Goal: Task Accomplishment & Management: Complete application form

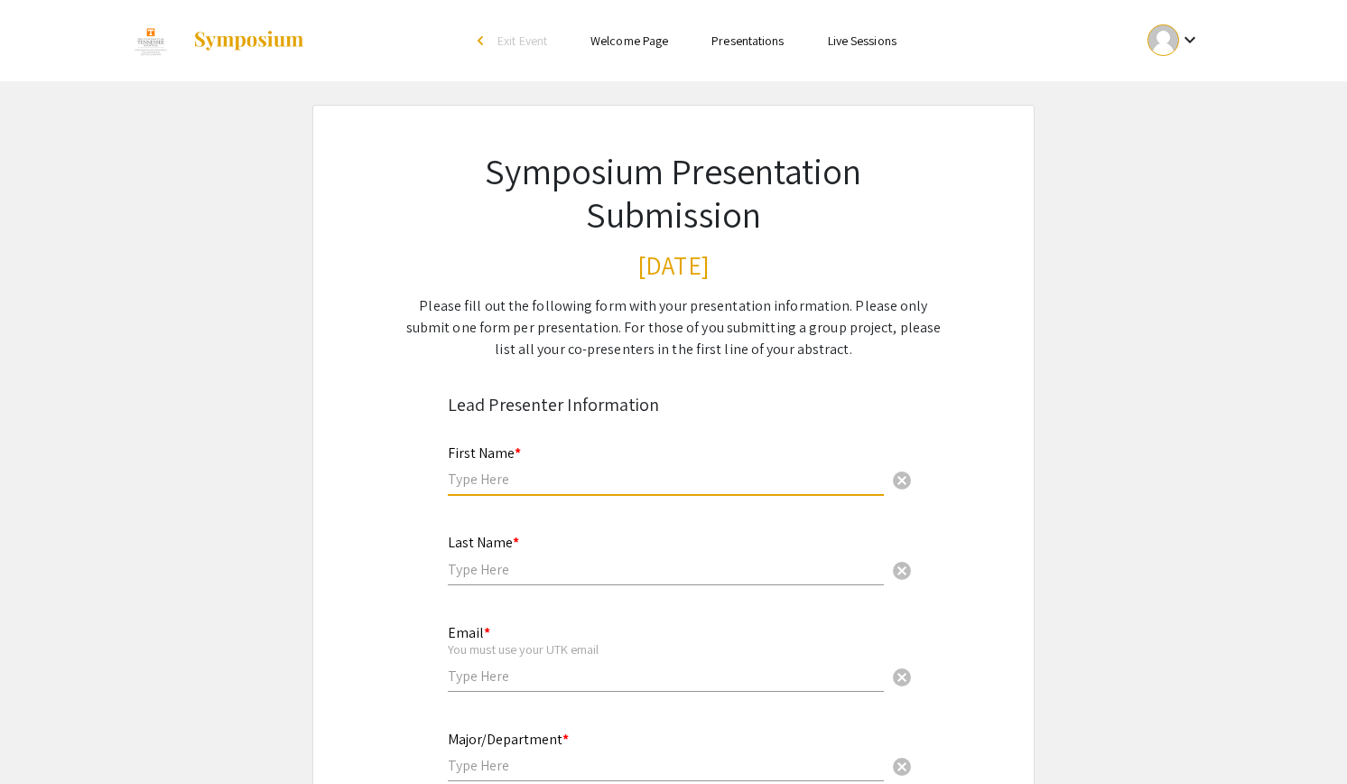
click at [605, 485] on input "text" at bounding box center [666, 478] width 436 height 19
type input "Emma"
click at [497, 573] on input "text" at bounding box center [666, 569] width 436 height 19
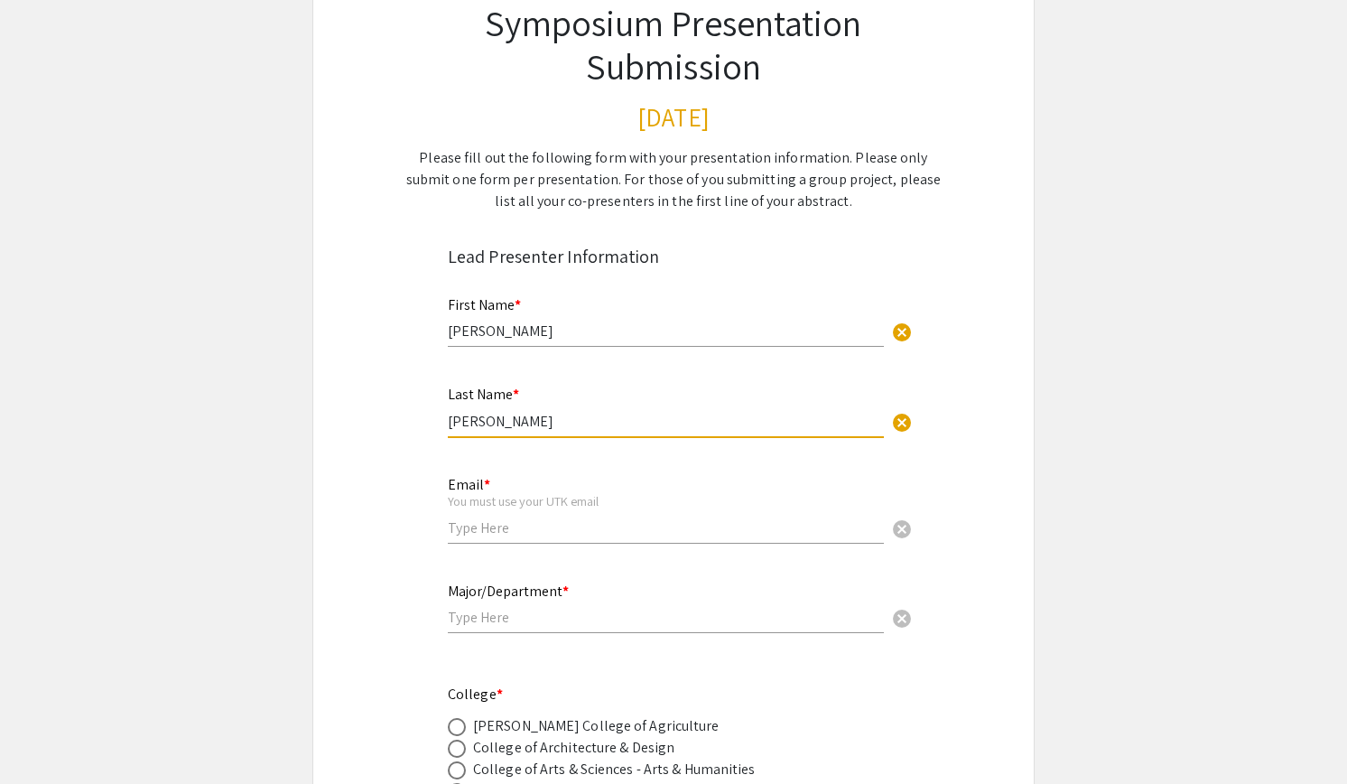
scroll to position [196, 0]
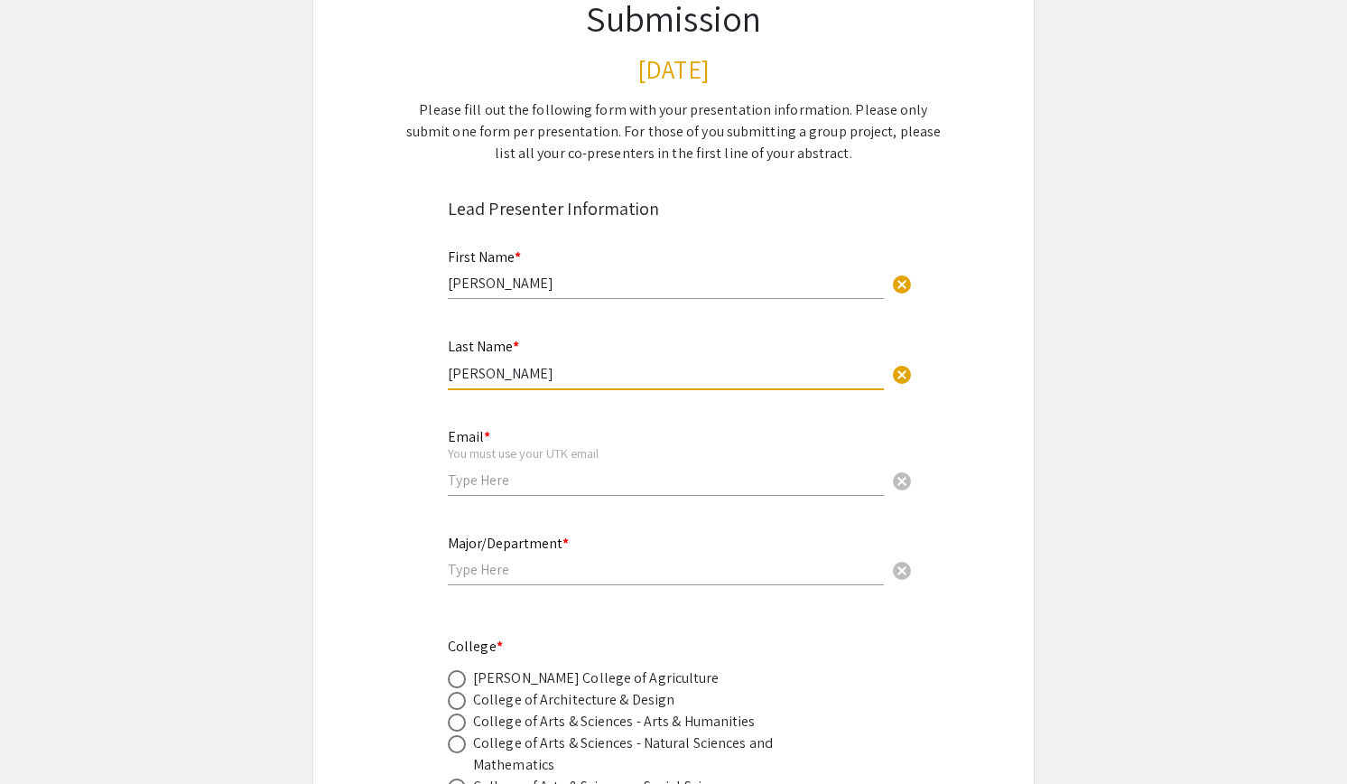
type input "Wilhoit"
click at [493, 491] on div "Email * You must use your UTK email cancel" at bounding box center [666, 453] width 436 height 84
type input "shq394@vols.utk.edu"
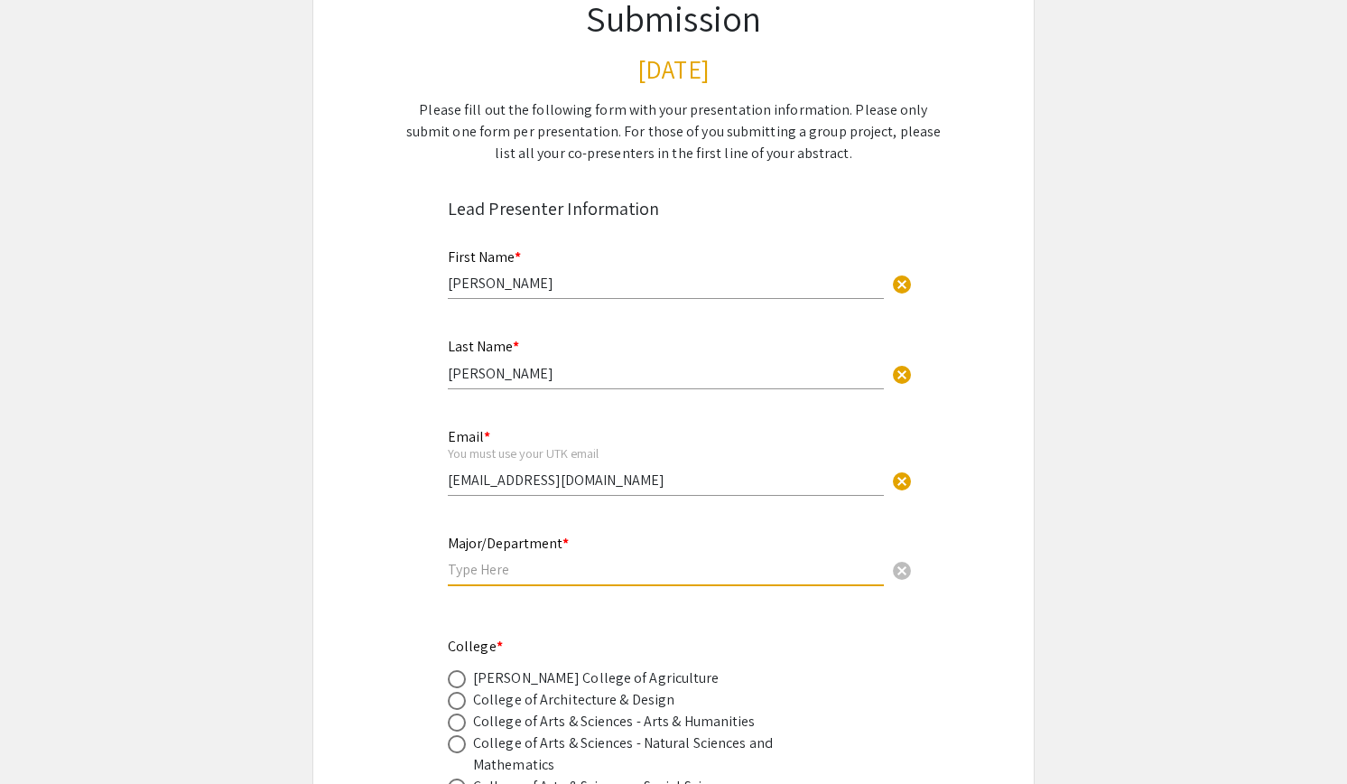
click at [544, 568] on input "text" at bounding box center [666, 569] width 436 height 19
type input "C"
type input "S"
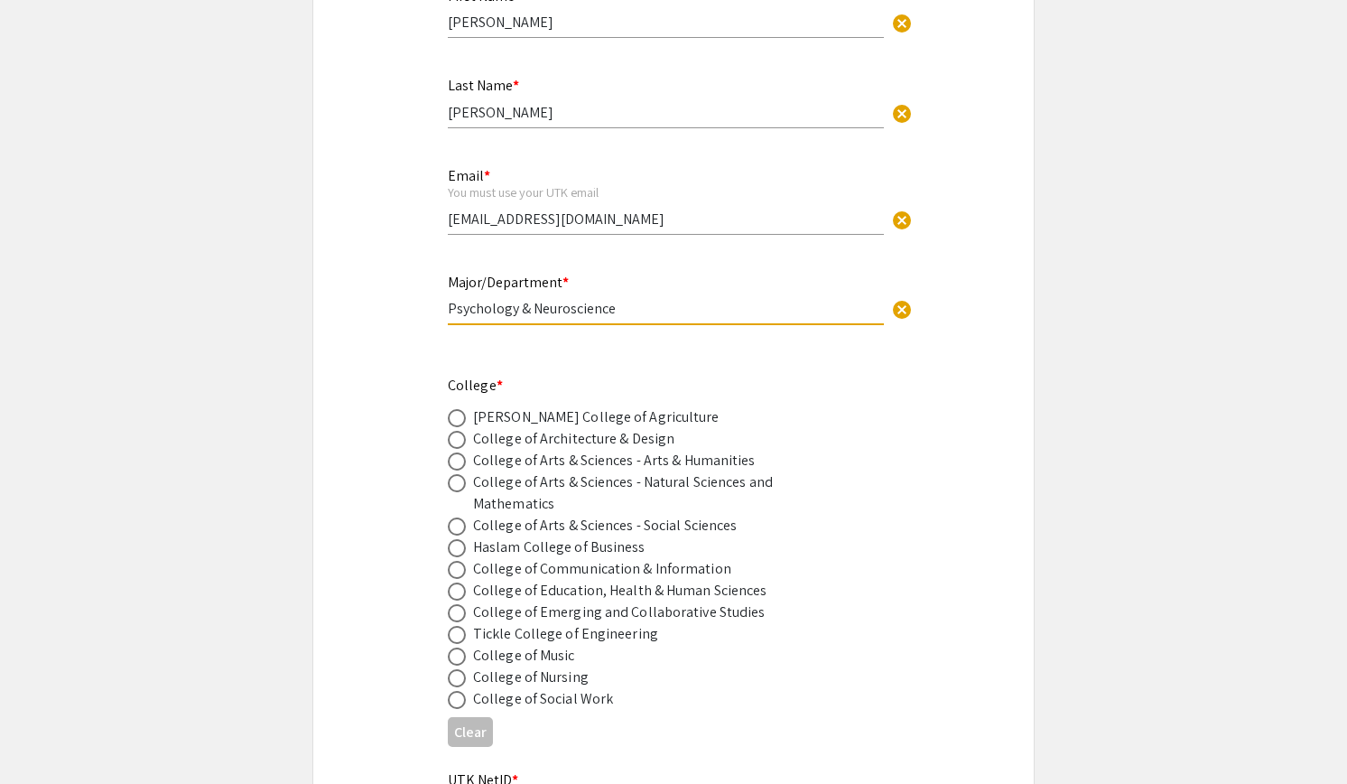
scroll to position [461, 0]
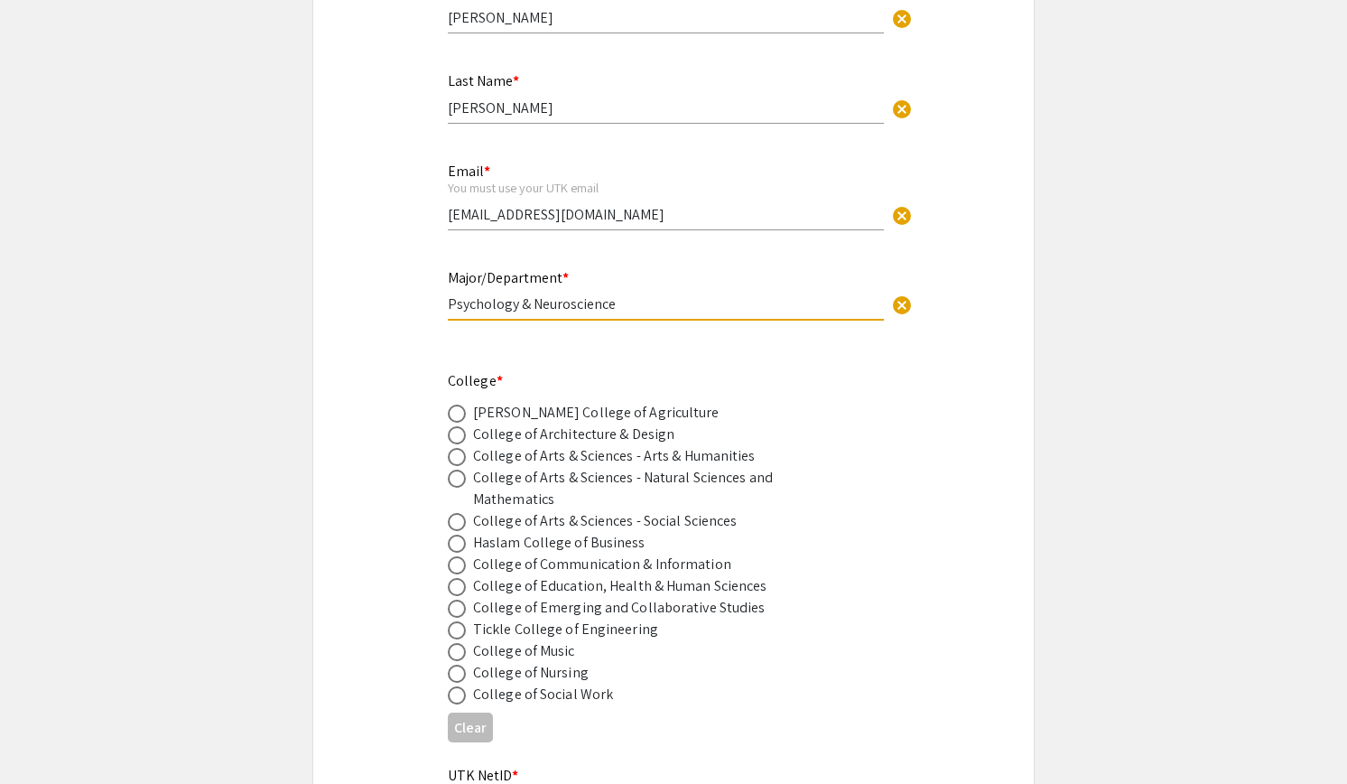
type input "Psychology & Neuroscience"
click at [453, 482] on span at bounding box center [457, 478] width 18 height 18
click at [453, 482] on input "radio" at bounding box center [457, 478] width 18 height 18
radio input "true"
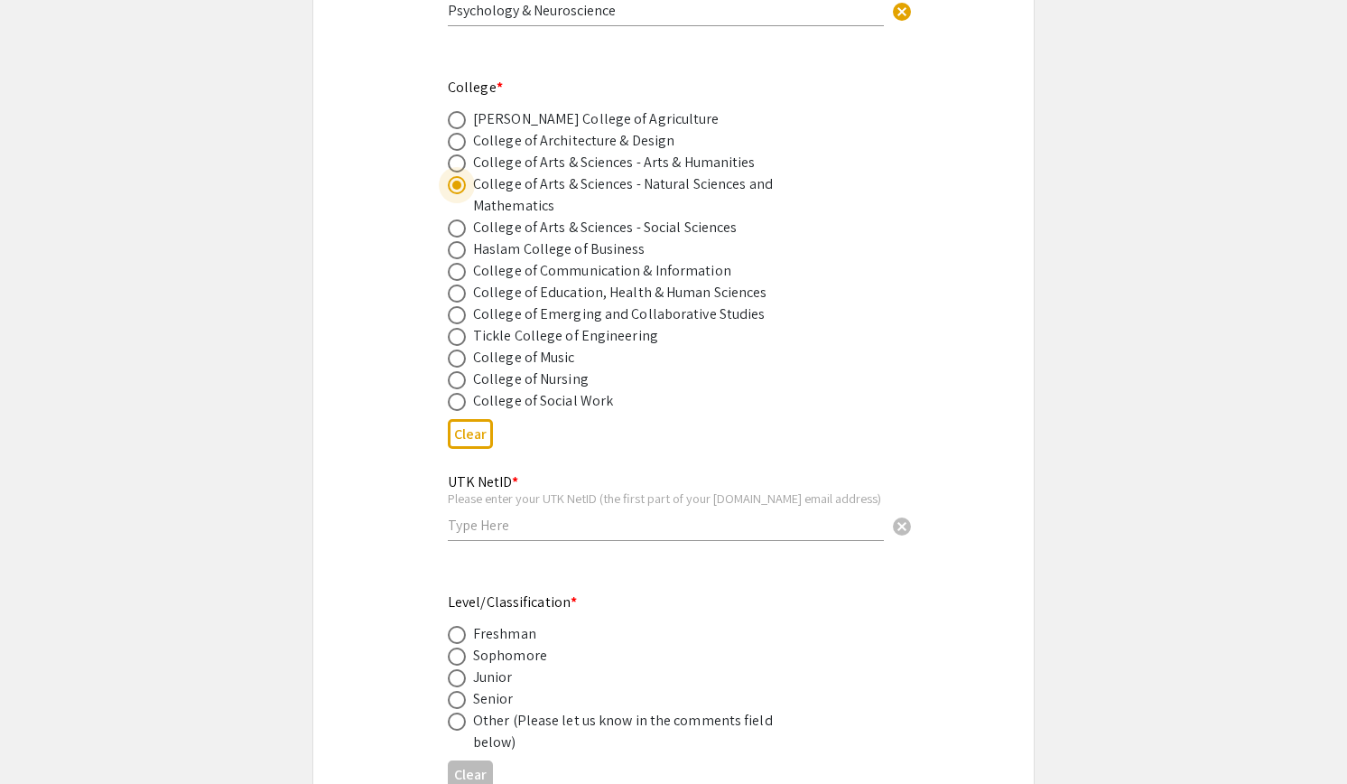
scroll to position [756, 0]
click at [532, 520] on input "text" at bounding box center [666, 524] width 436 height 19
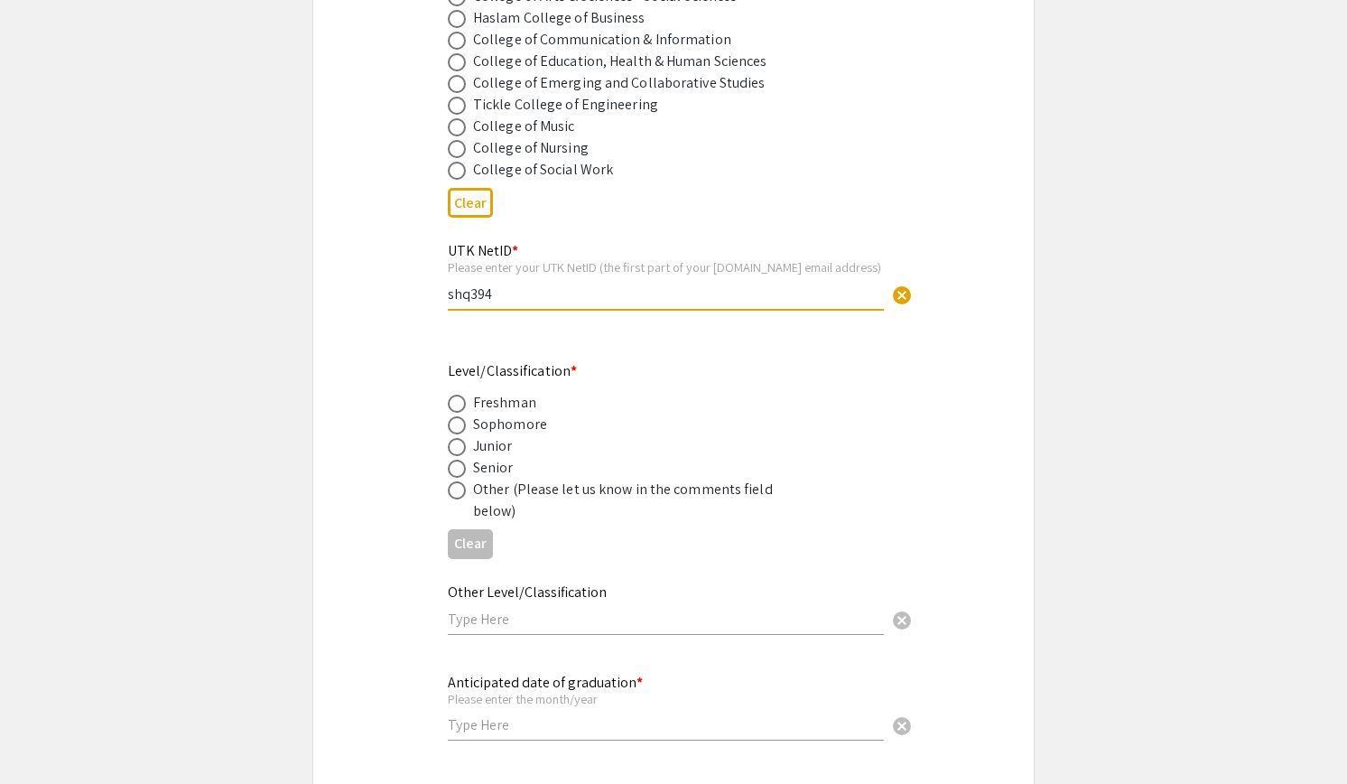
scroll to position [998, 0]
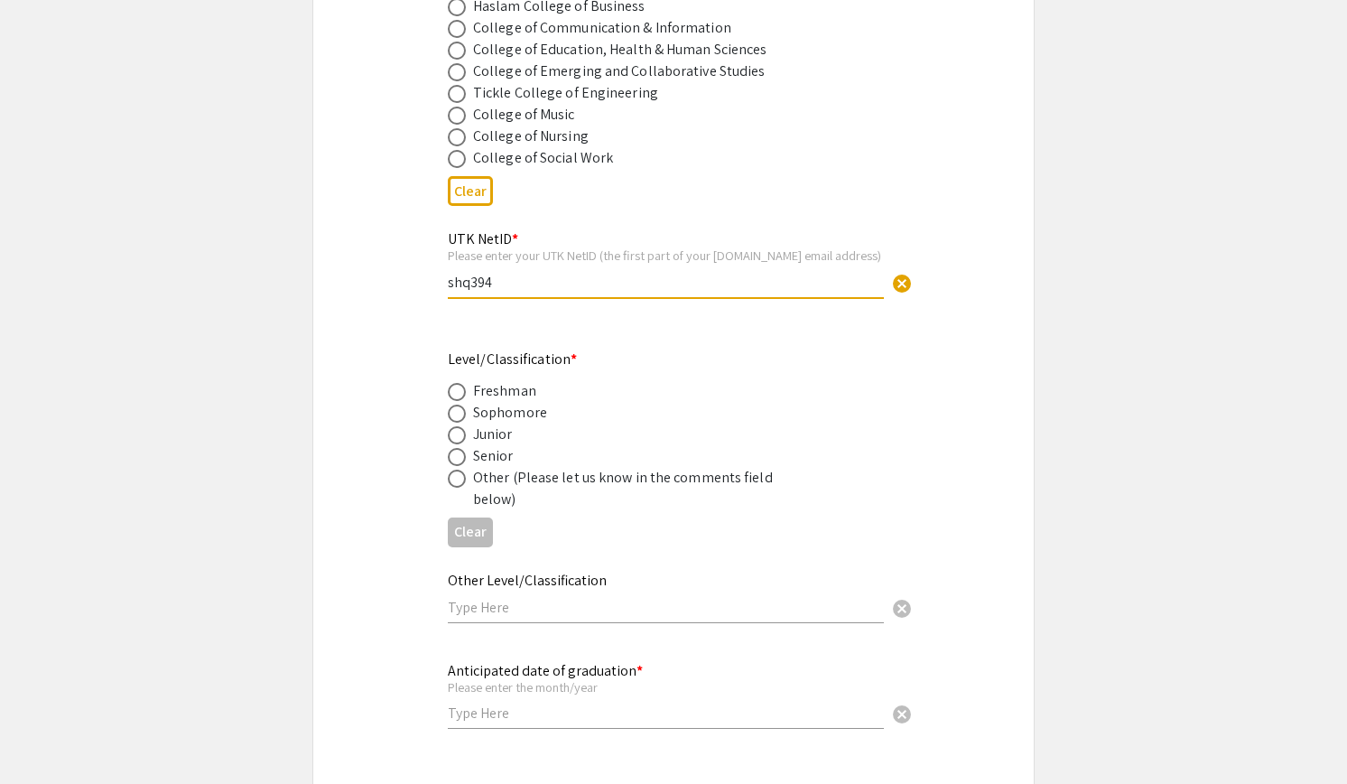
type input "shq394"
click at [456, 460] on span at bounding box center [457, 457] width 18 height 18
click at [456, 460] on input "radio" at bounding box center [457, 457] width 18 height 18
radio input "true"
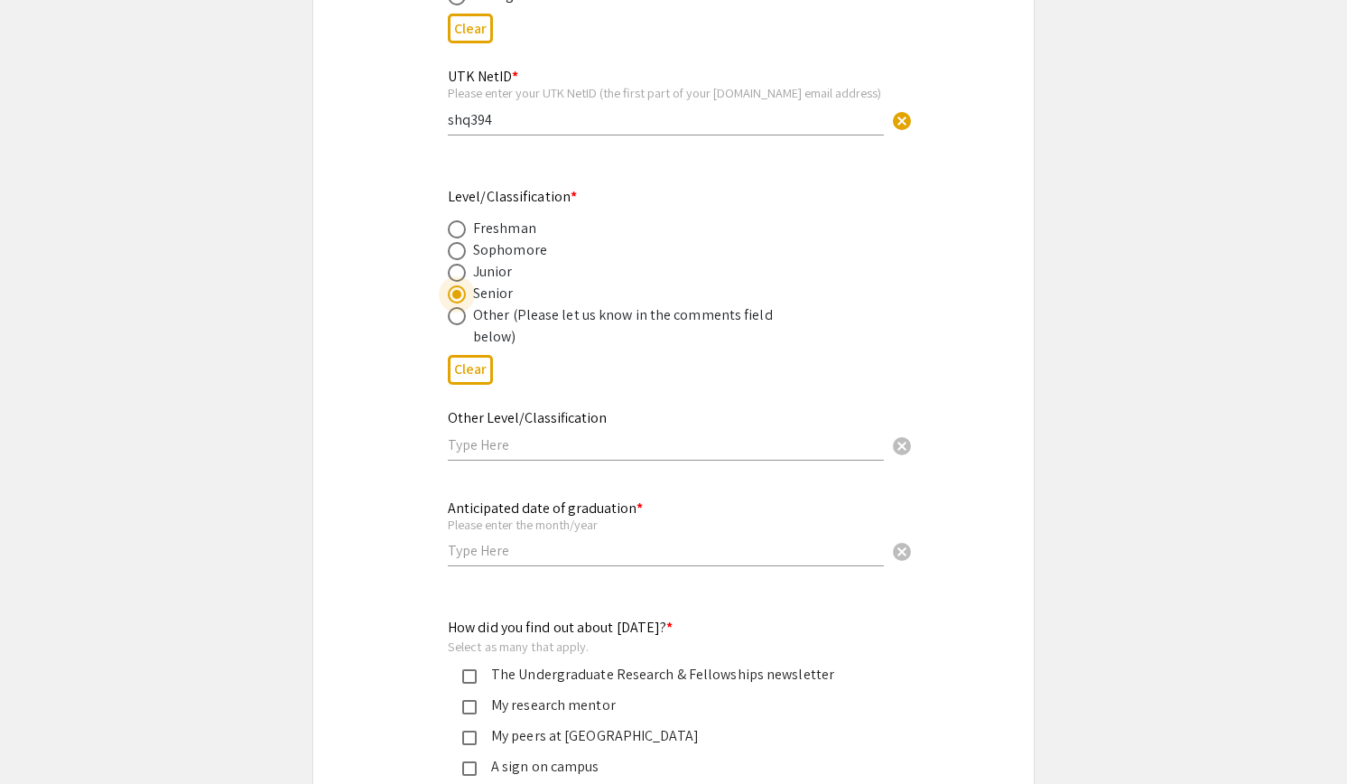
scroll to position [1164, 0]
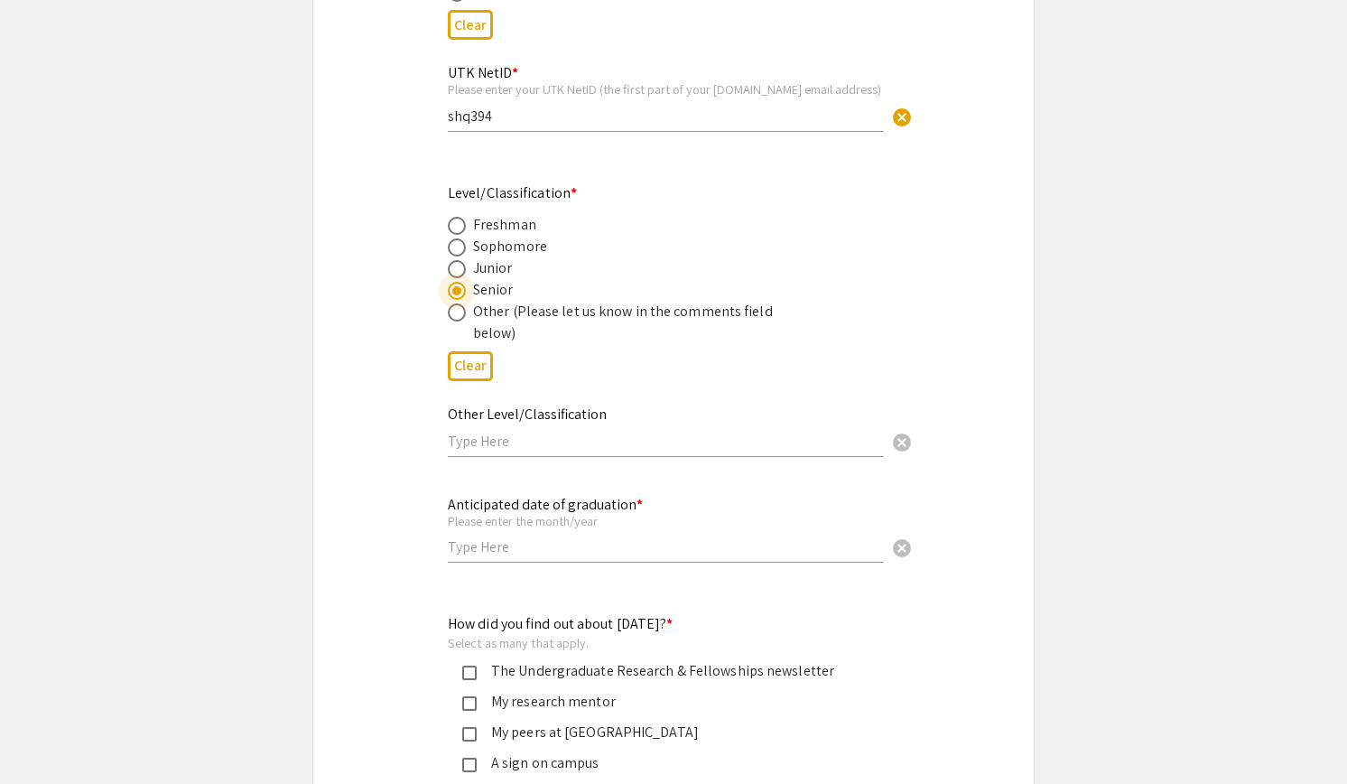
click at [518, 553] on input "text" at bounding box center [666, 546] width 436 height 19
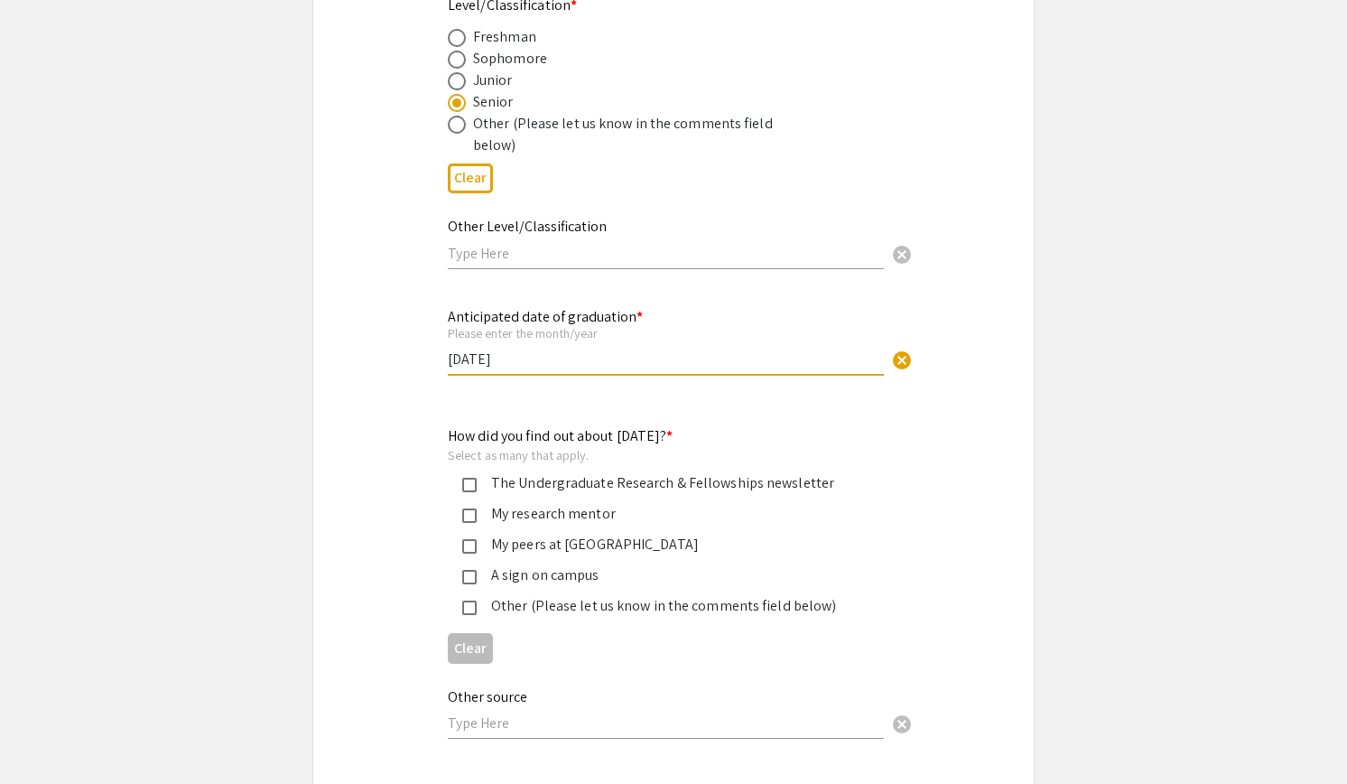
scroll to position [1359, 0]
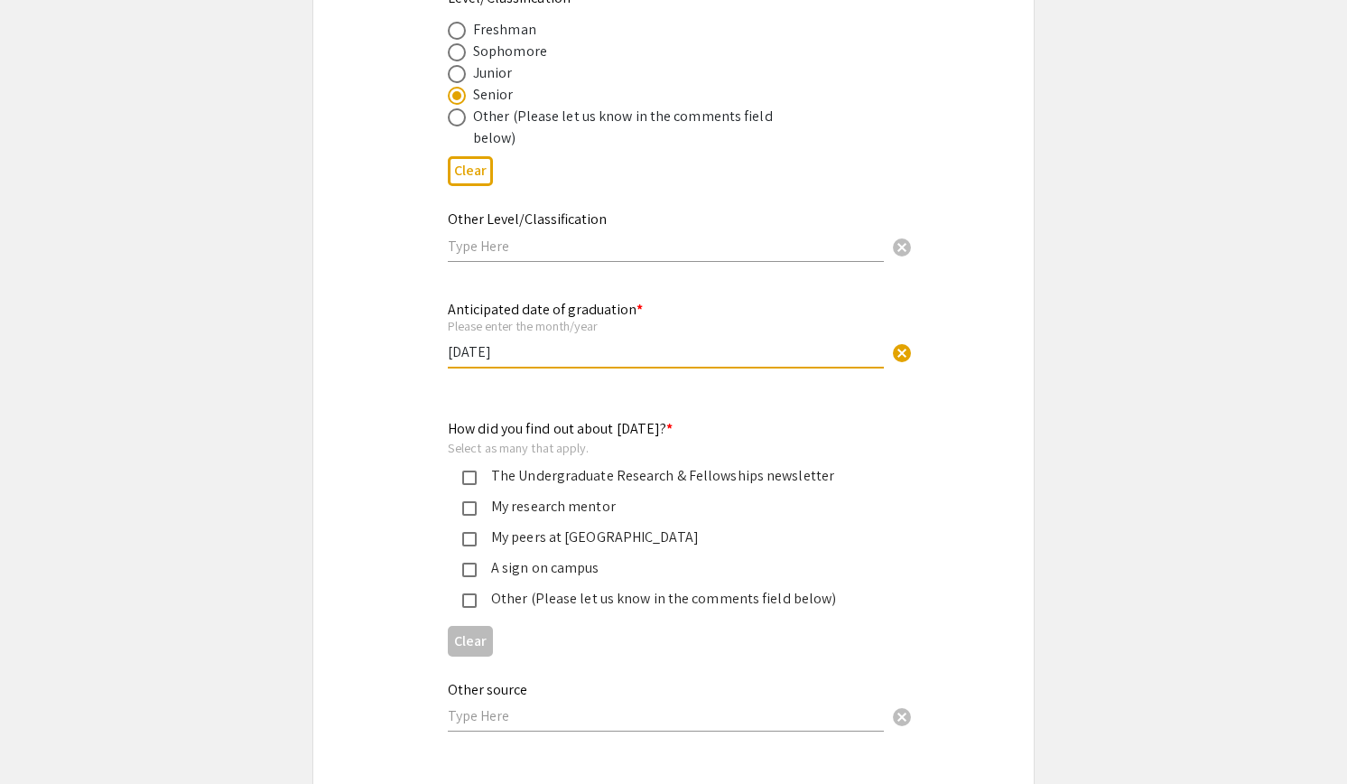
type input "December 2025"
click at [468, 512] on mat-pseudo-checkbox at bounding box center [469, 508] width 14 height 14
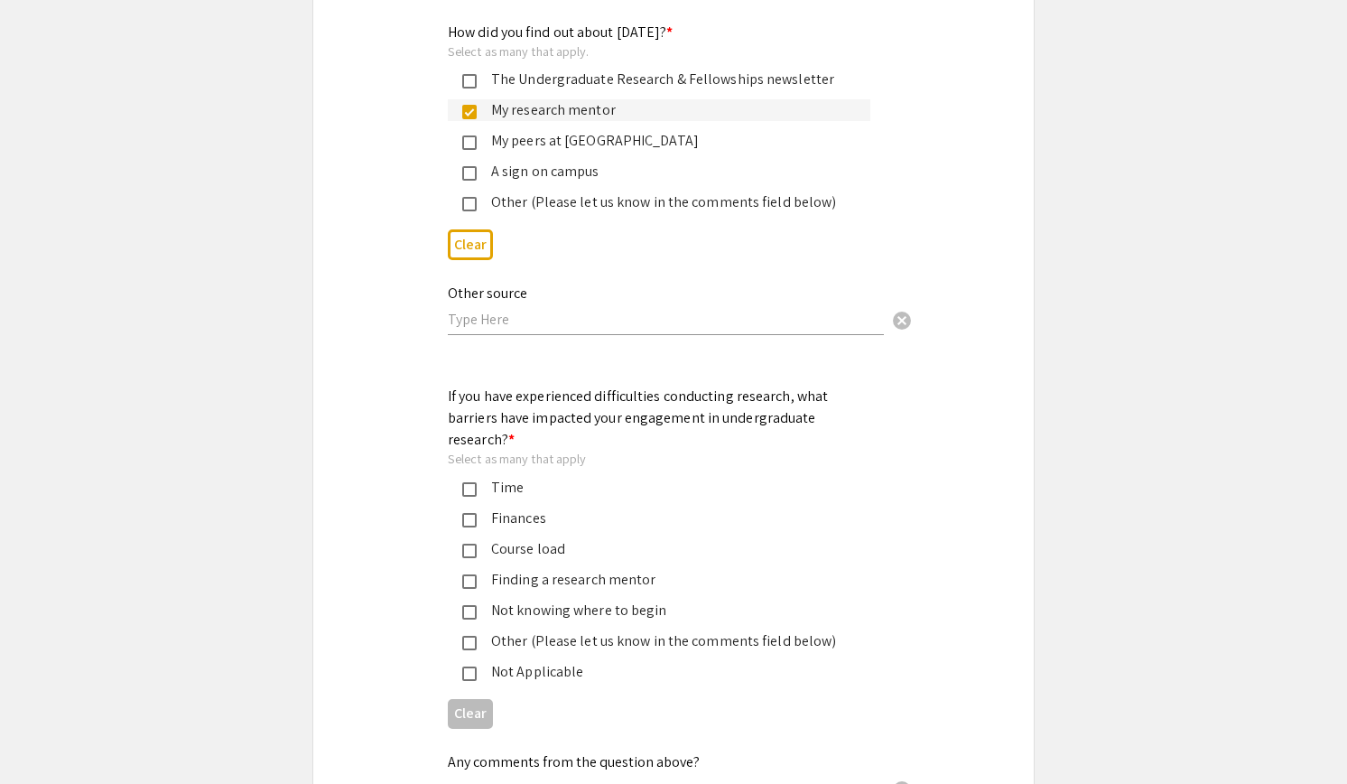
scroll to position [1756, 0]
click at [471, 481] on mat-pseudo-checkbox at bounding box center [469, 488] width 14 height 14
click at [479, 537] on div "Course load" at bounding box center [666, 548] width 379 height 22
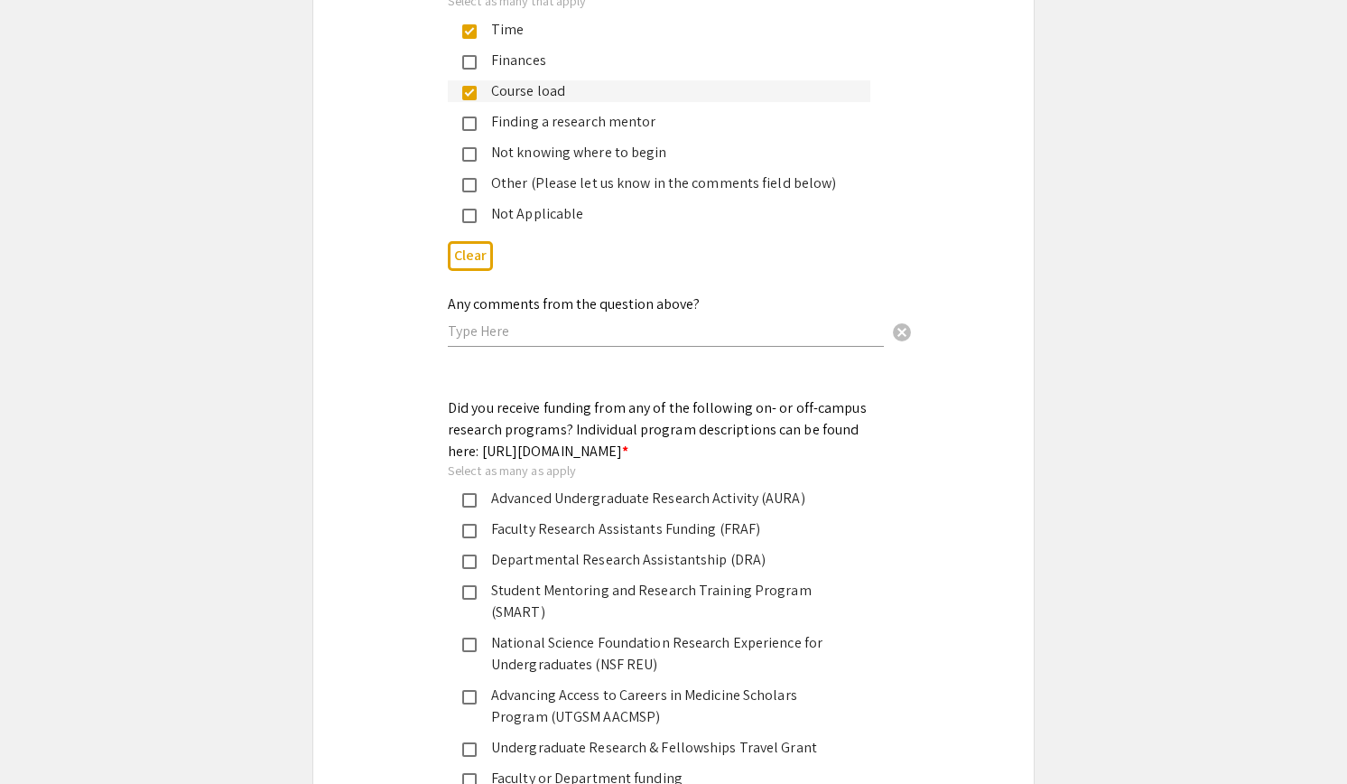
scroll to position [2225, 0]
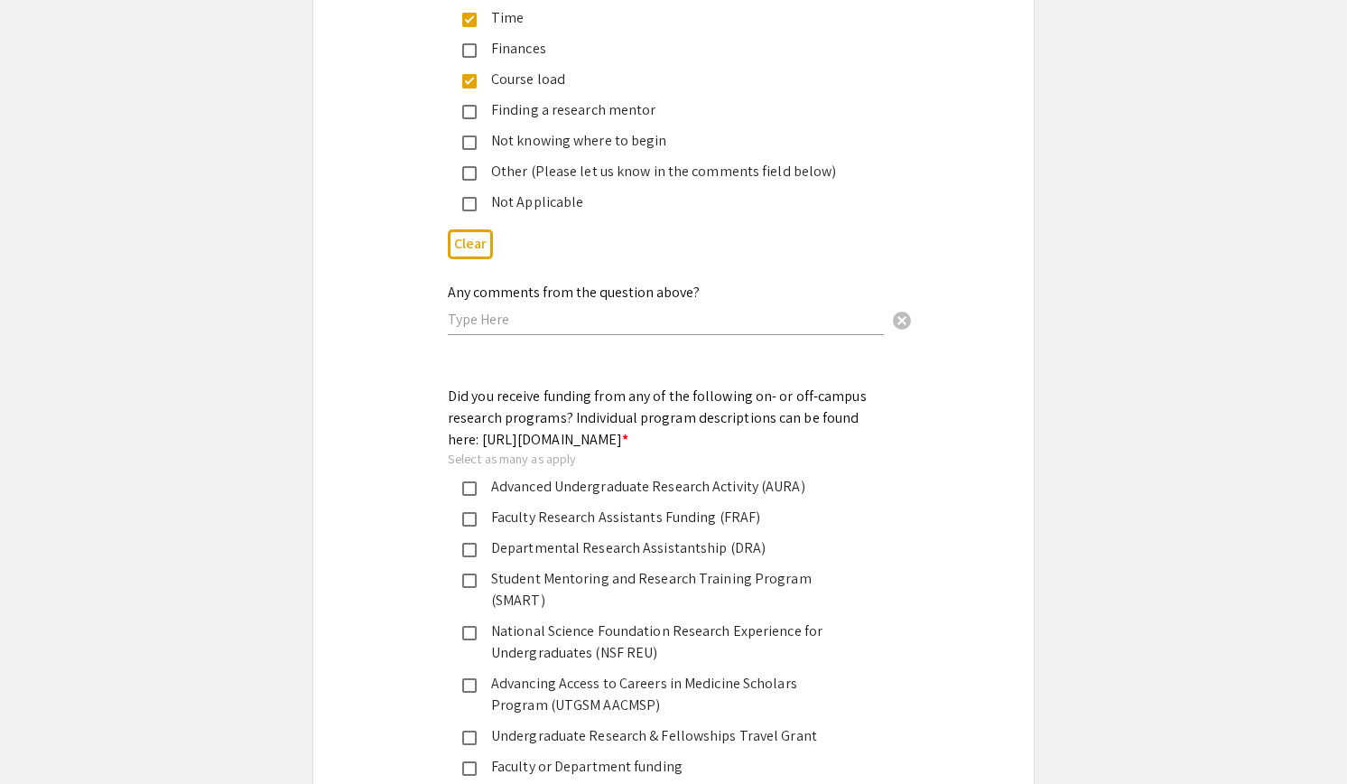
click at [628, 520] on div "Faculty Research Assistants Funding (FRAF)" at bounding box center [666, 517] width 379 height 22
click at [596, 542] on div "Departmental Research Assistantship (DRA)" at bounding box center [666, 548] width 379 height 22
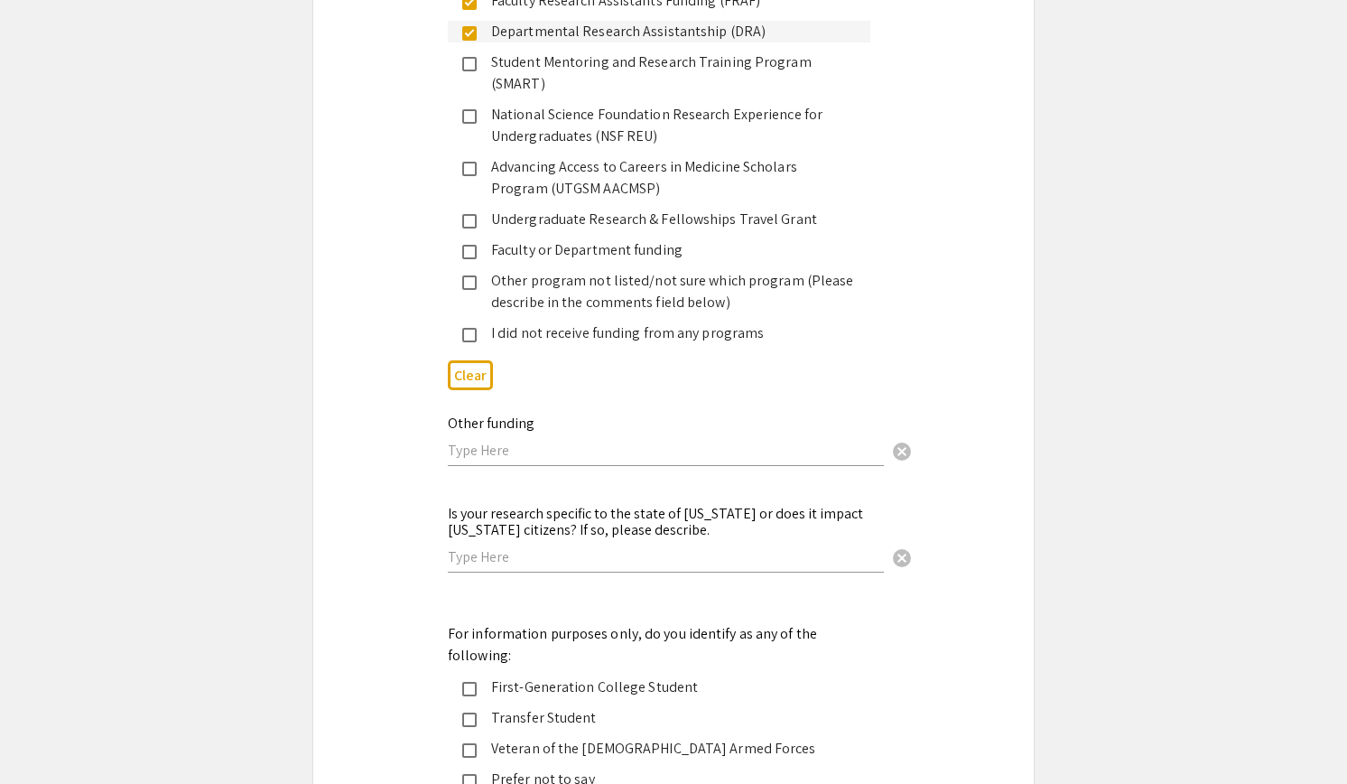
scroll to position [2760, 0]
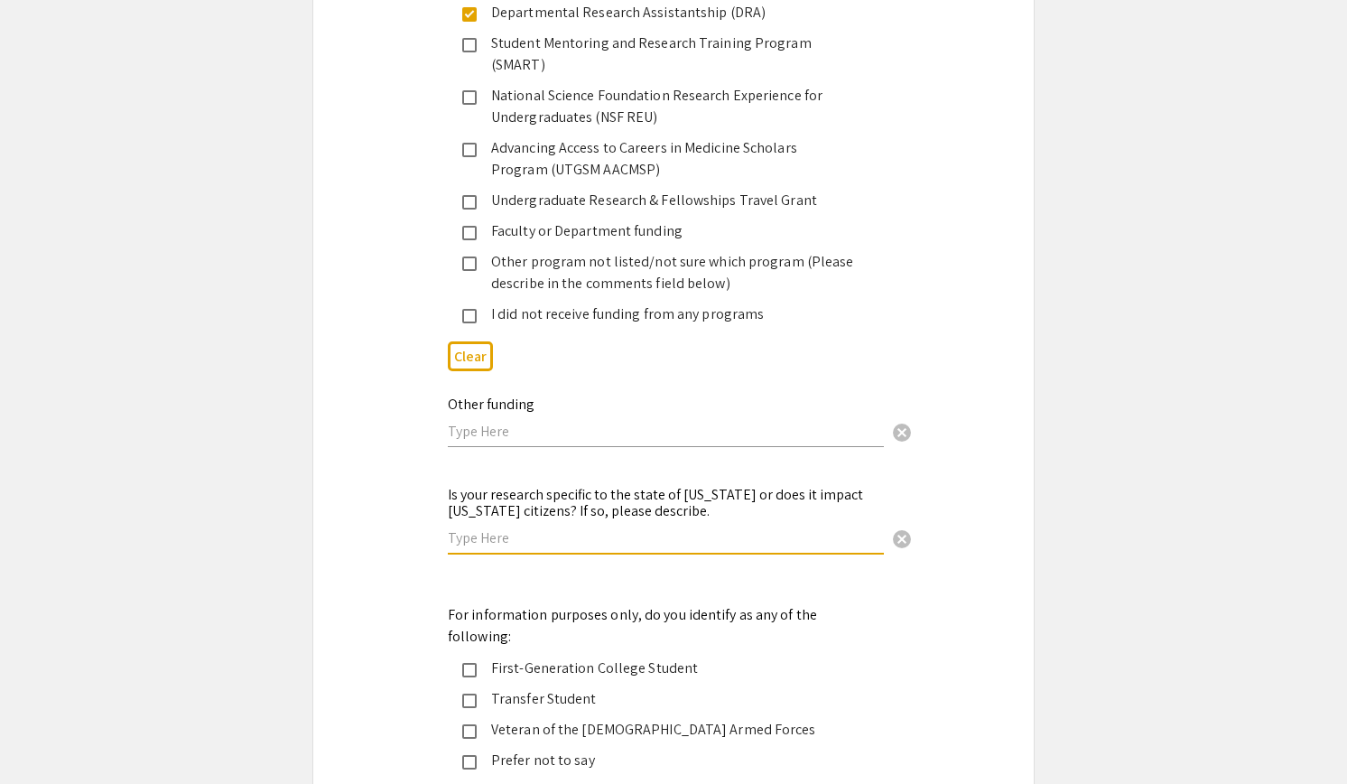
click at [595, 528] on input "text" at bounding box center [666, 537] width 436 height 19
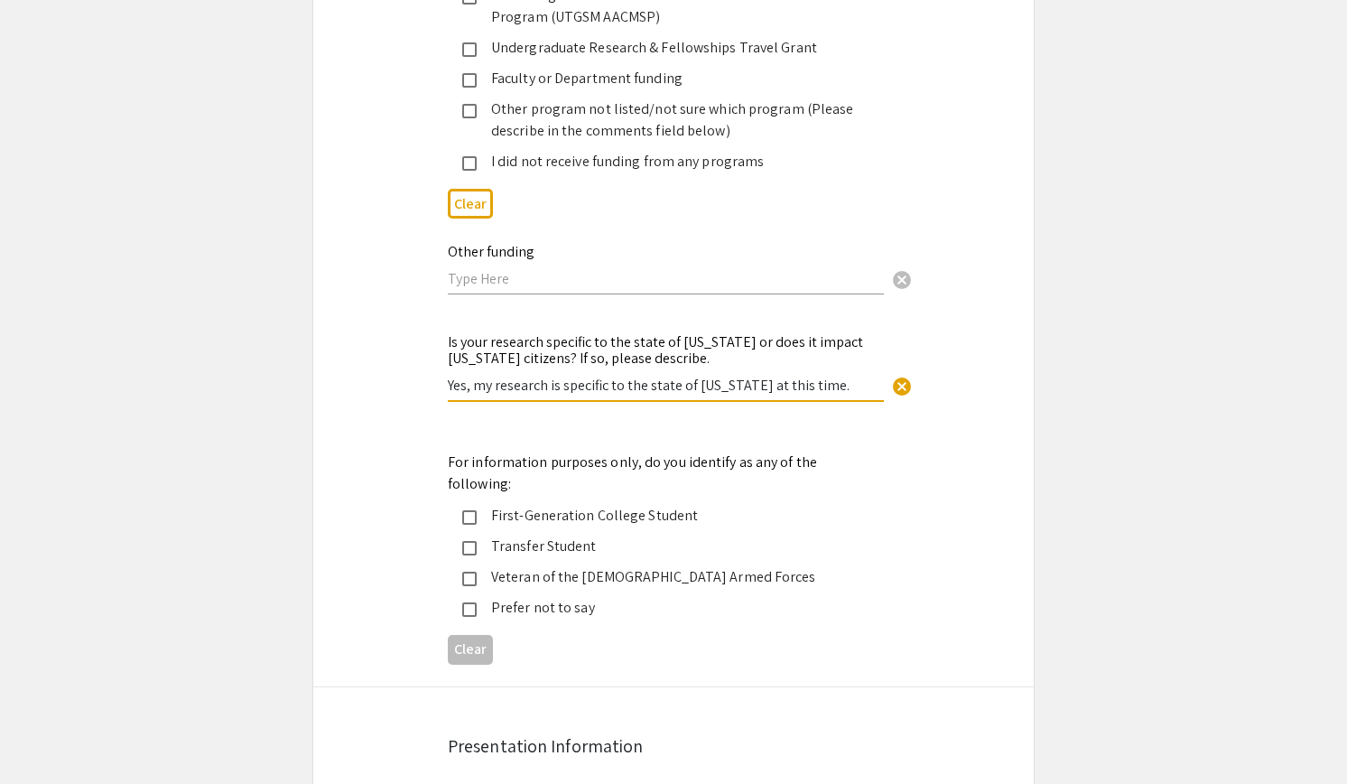
scroll to position [2952, 0]
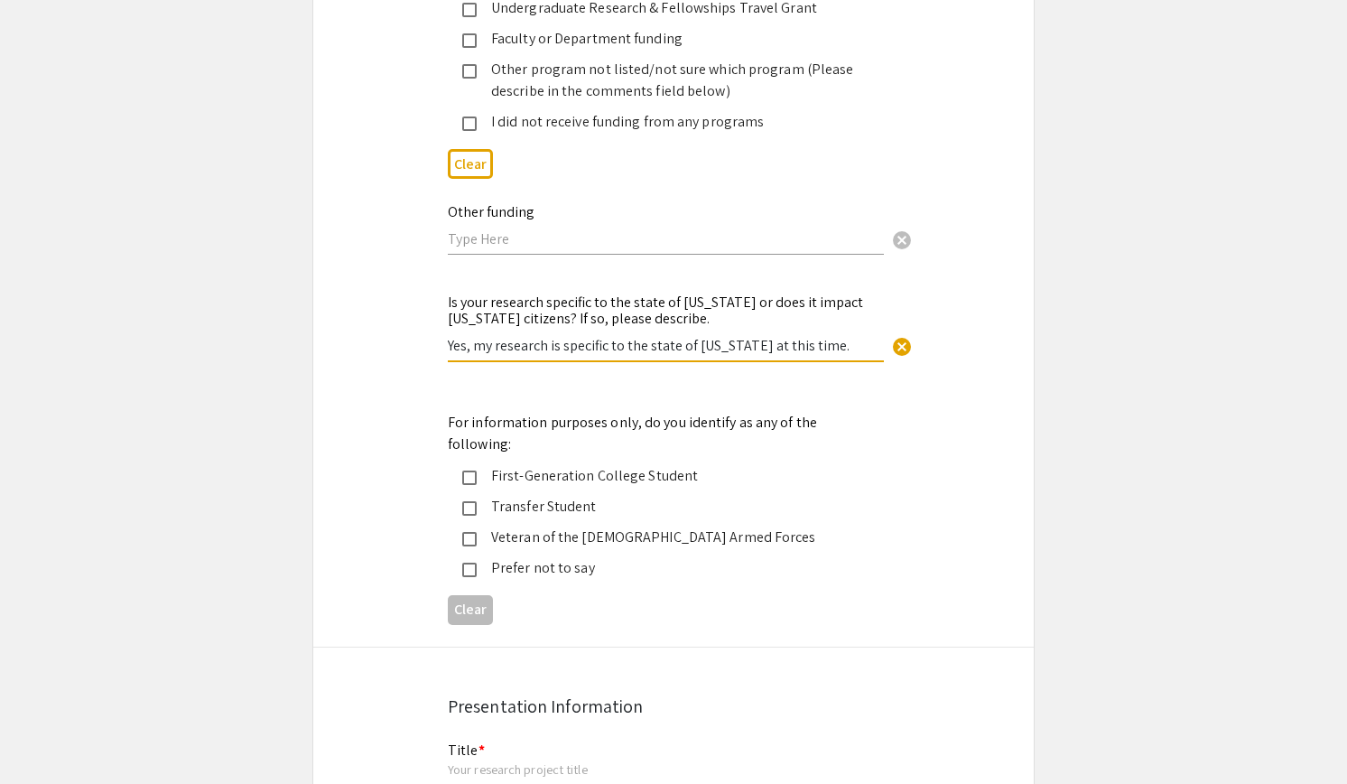
type input "Yes, my research is specific to the state of Tennessee at this time."
click at [568, 496] on div "Transfer Student" at bounding box center [666, 507] width 379 height 22
click at [570, 465] on div "First-Generation College Student" at bounding box center [666, 476] width 379 height 22
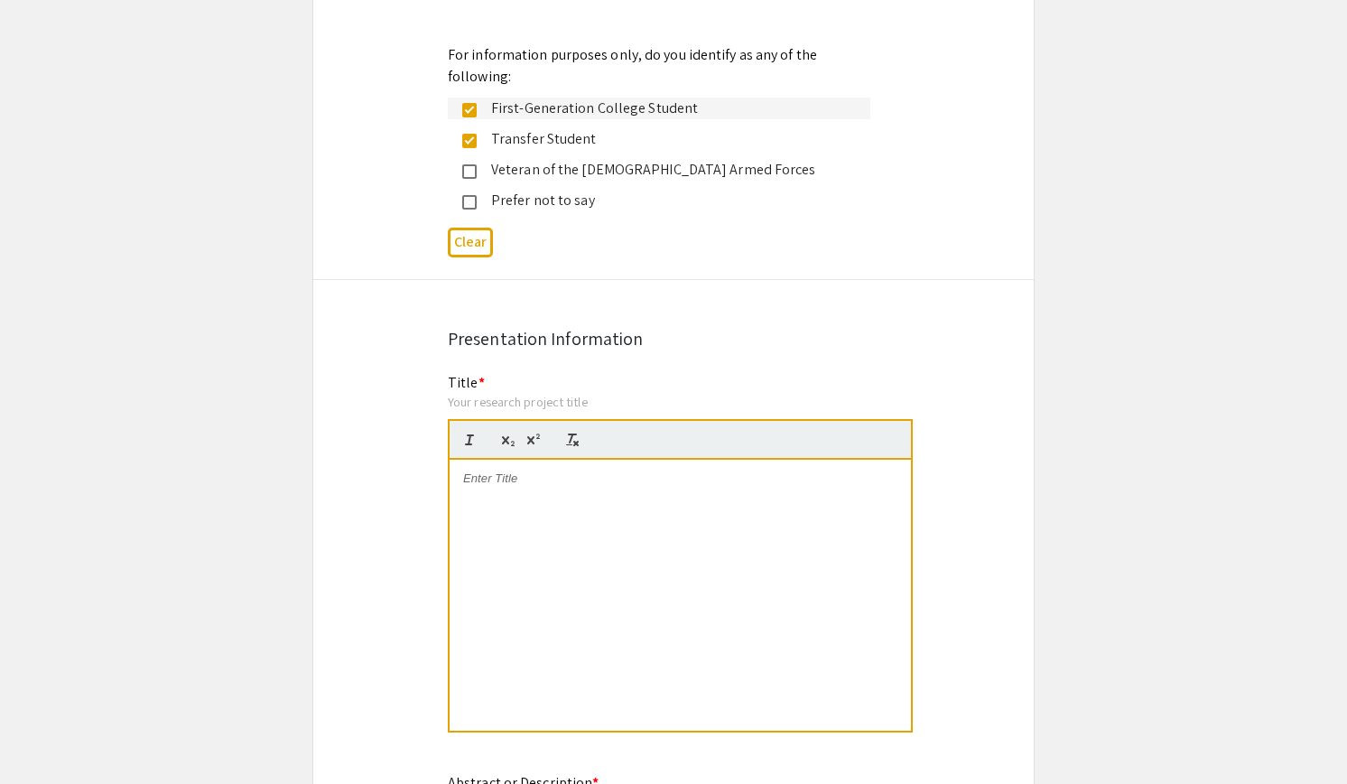
scroll to position [3321, 0]
click at [540, 459] on div at bounding box center [680, 594] width 461 height 271
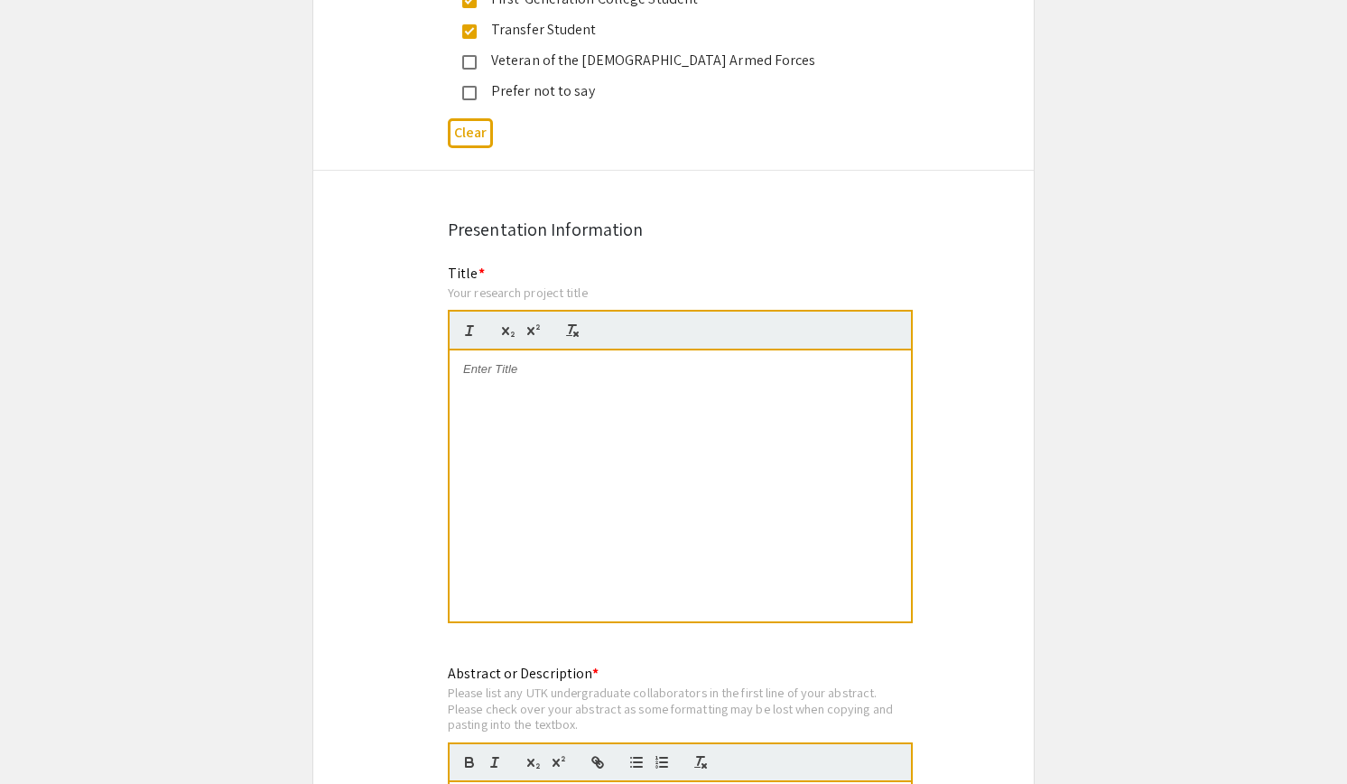
scroll to position [3430, 0]
click at [556, 360] on p at bounding box center [680, 368] width 434 height 16
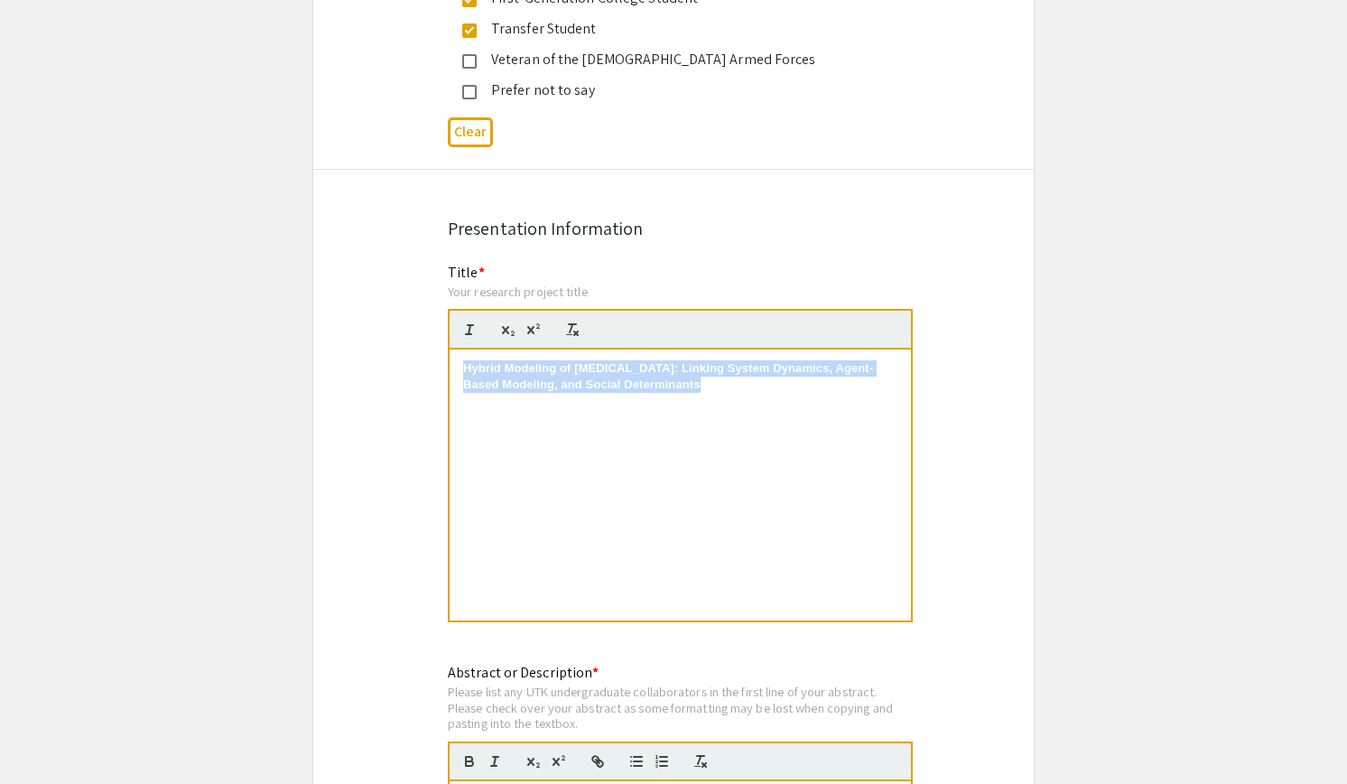
drag, startPoint x: 672, startPoint y: 462, endPoint x: 404, endPoint y: 303, distance: 311.7
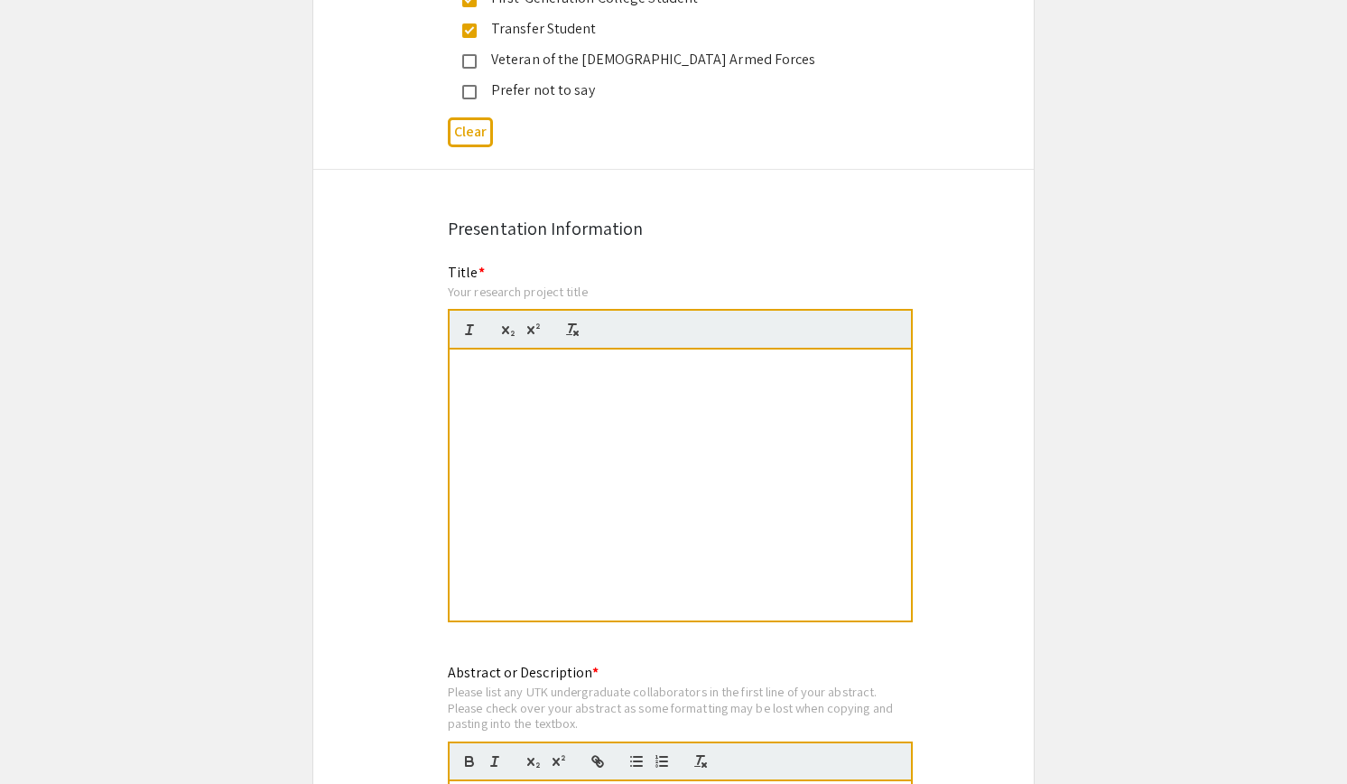
click at [573, 349] on div "nants of Health" at bounding box center [680, 484] width 461 height 271
click at [569, 360] on p "nants of Health" at bounding box center [680, 368] width 434 height 16
drag, startPoint x: 603, startPoint y: 521, endPoint x: 421, endPoint y: 320, distance: 271.7
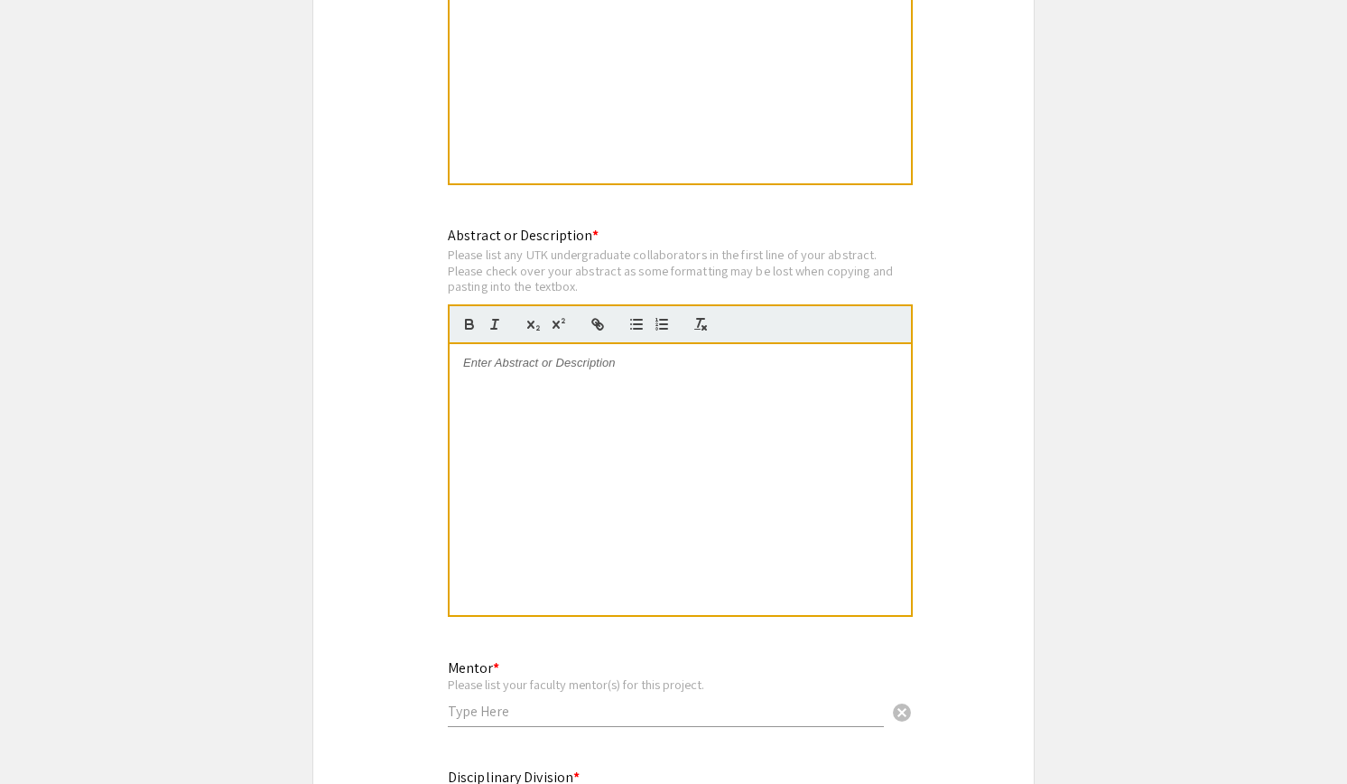
scroll to position [3852, 0]
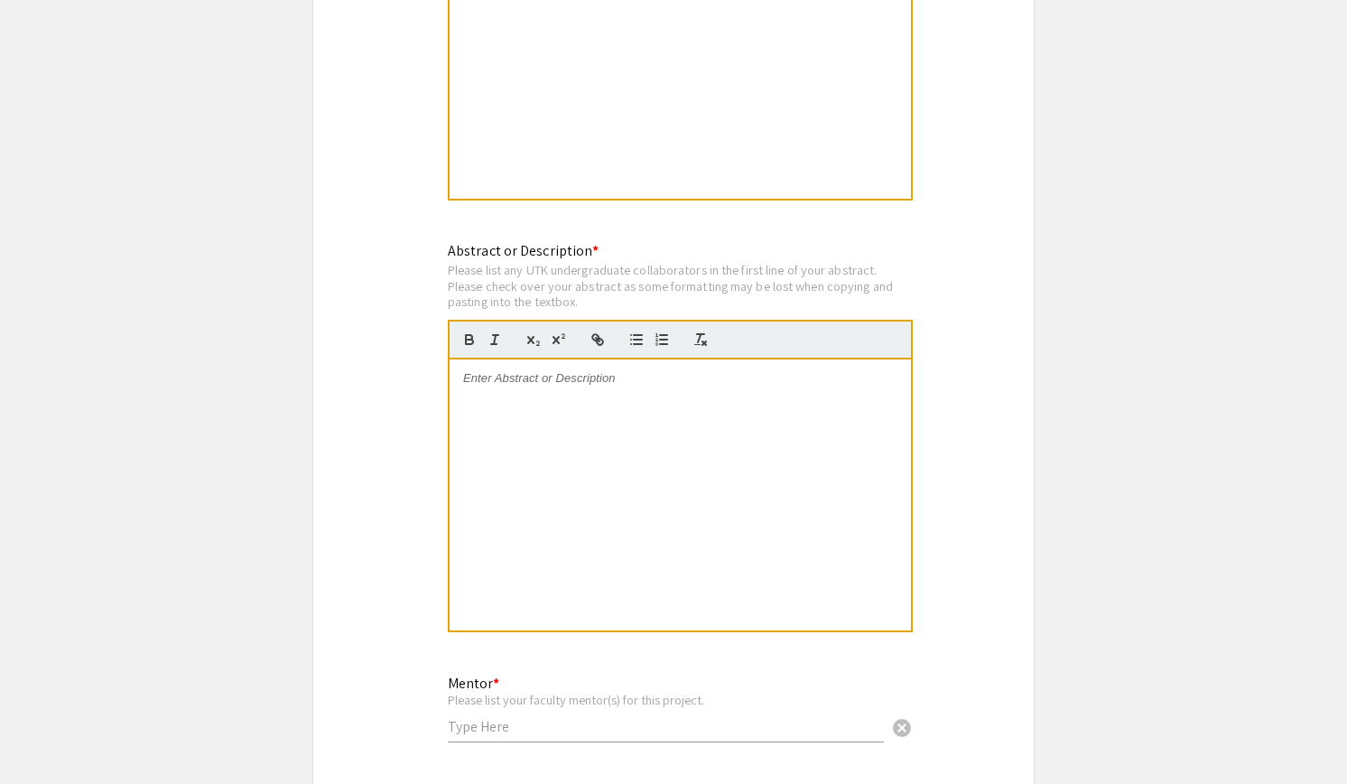
click at [559, 359] on div at bounding box center [680, 494] width 461 height 271
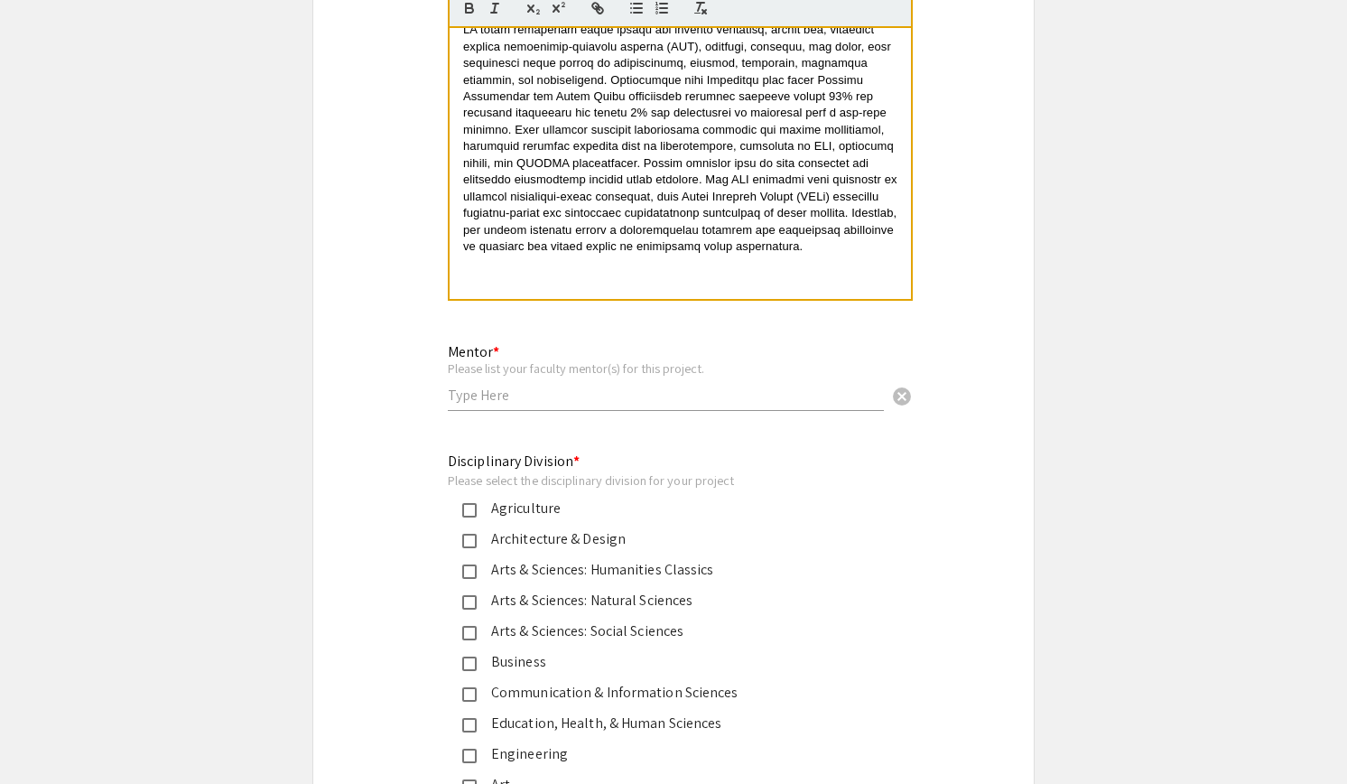
scroll to position [4227, 0]
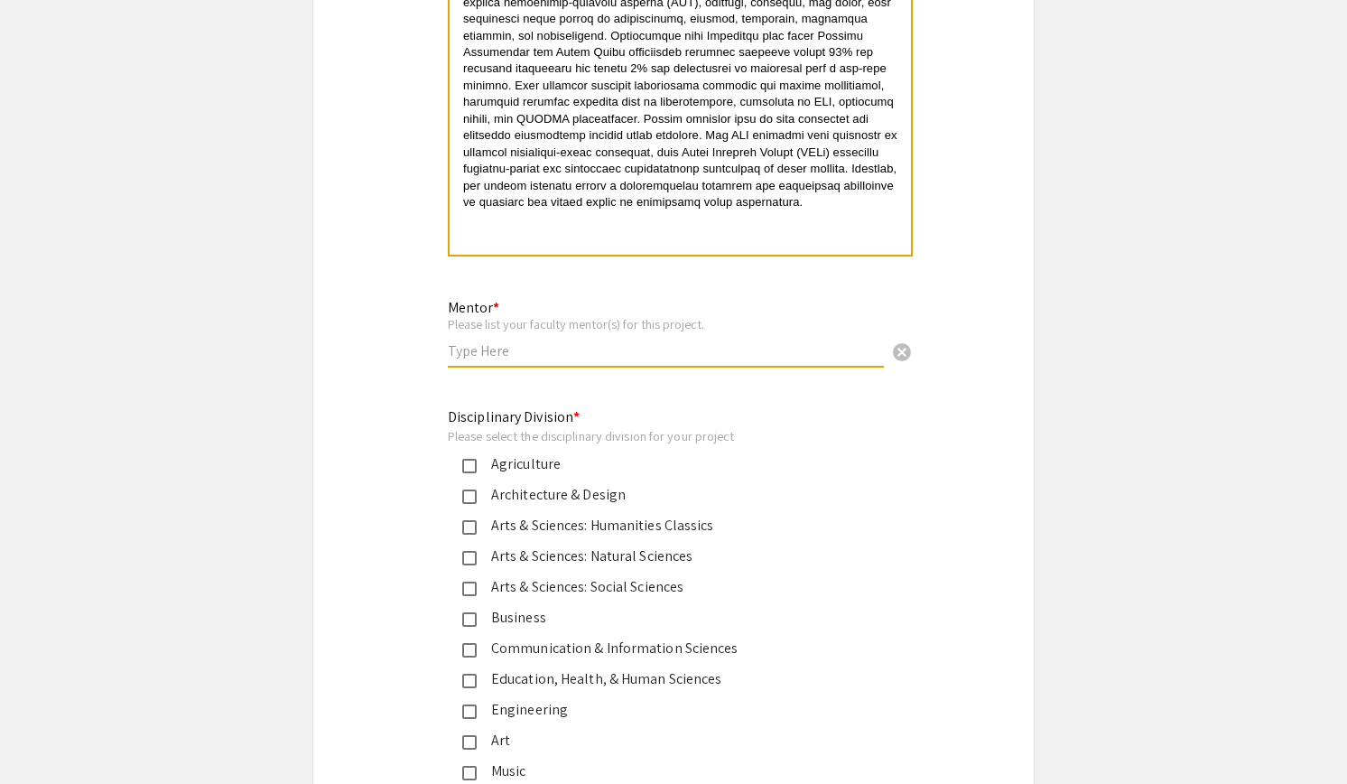
click at [521, 341] on input "text" at bounding box center [666, 350] width 436 height 19
type input "Dr. Tom Berg"
click at [555, 545] on div "Arts & Sciences: Natural Sciences" at bounding box center [666, 556] width 379 height 22
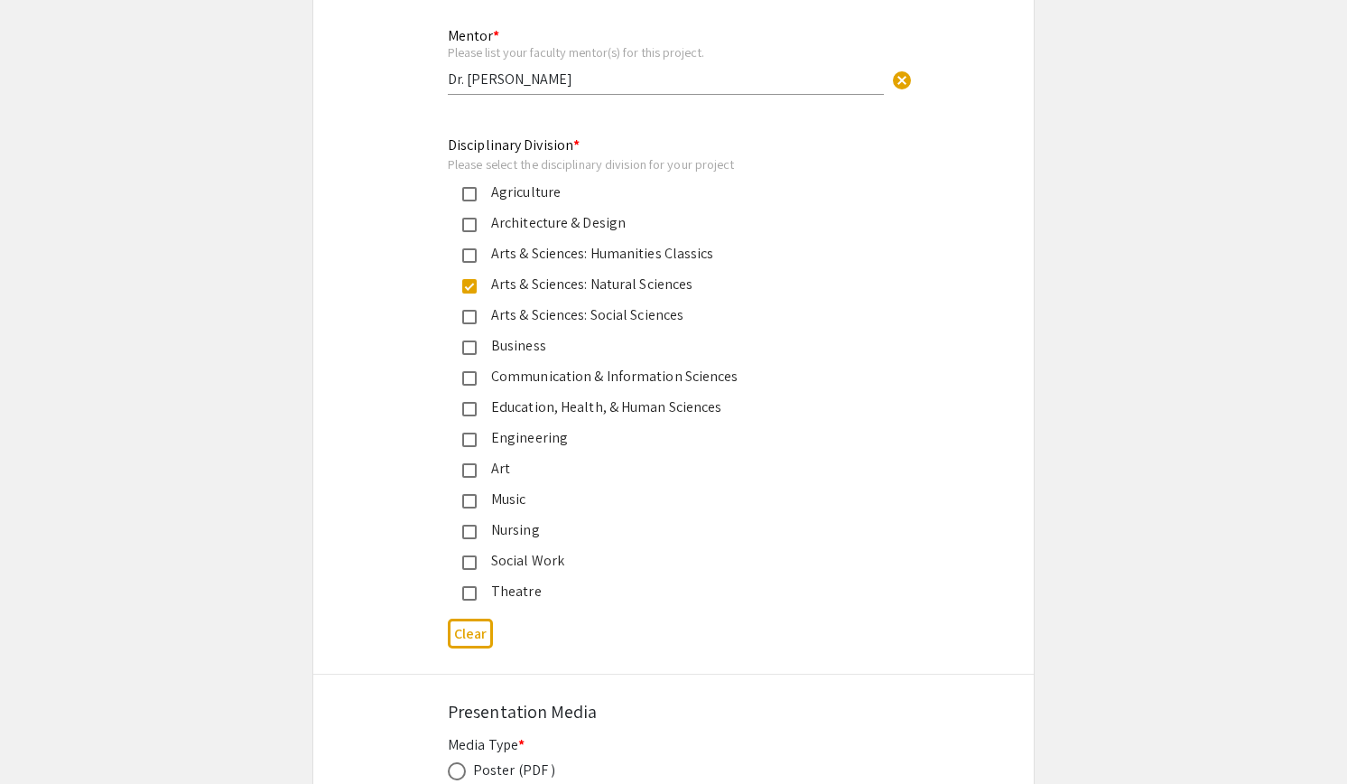
scroll to position [4507, 0]
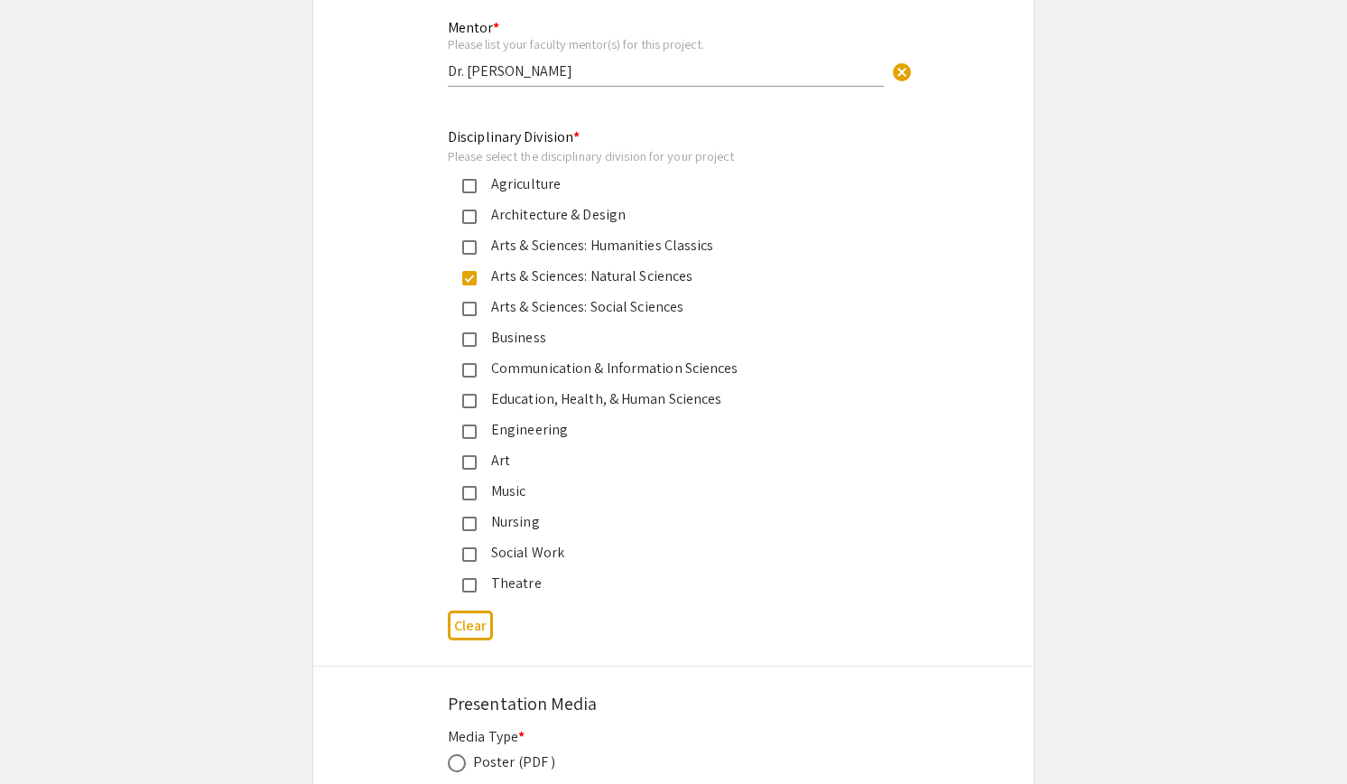
click at [473, 424] on mat-pseudo-checkbox at bounding box center [469, 431] width 14 height 14
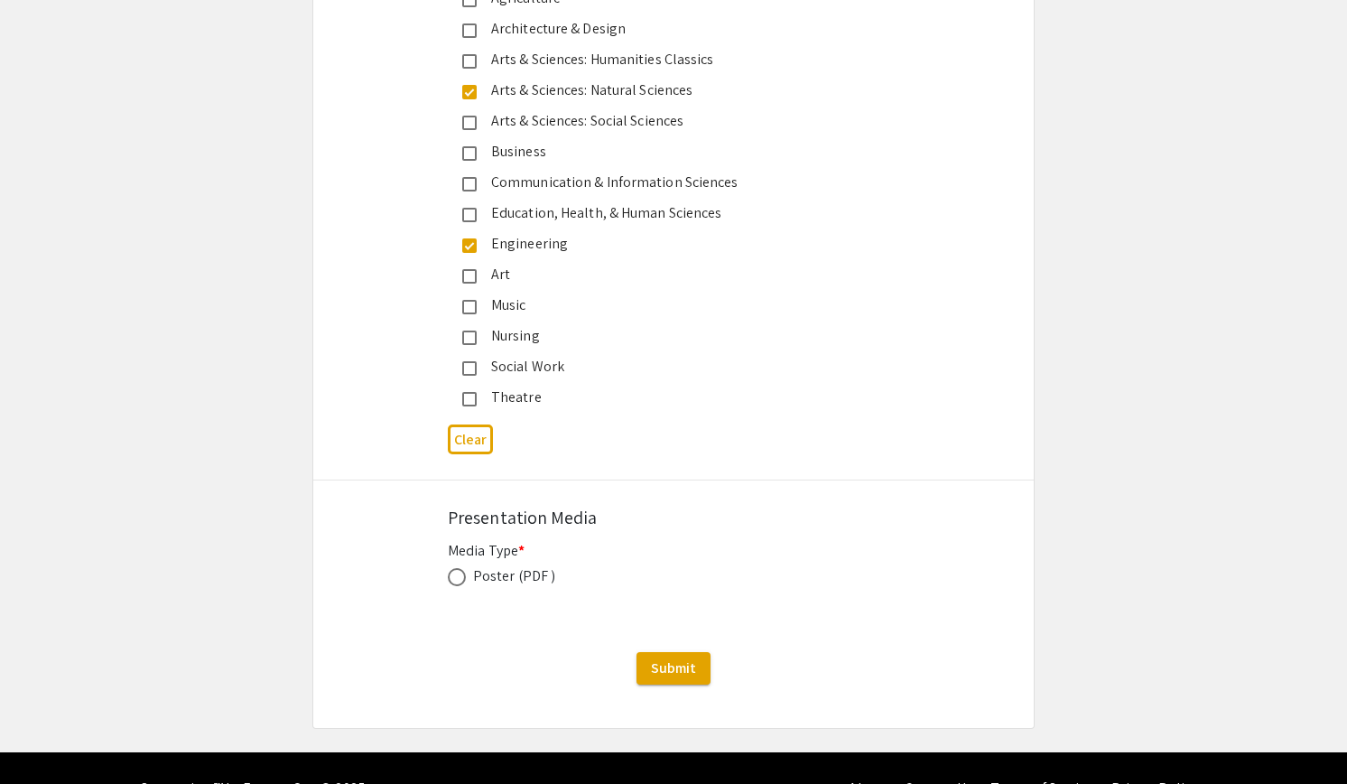
click at [451, 568] on span at bounding box center [457, 577] width 18 height 18
click at [451, 568] on input "radio" at bounding box center [457, 577] width 18 height 18
radio input "true"
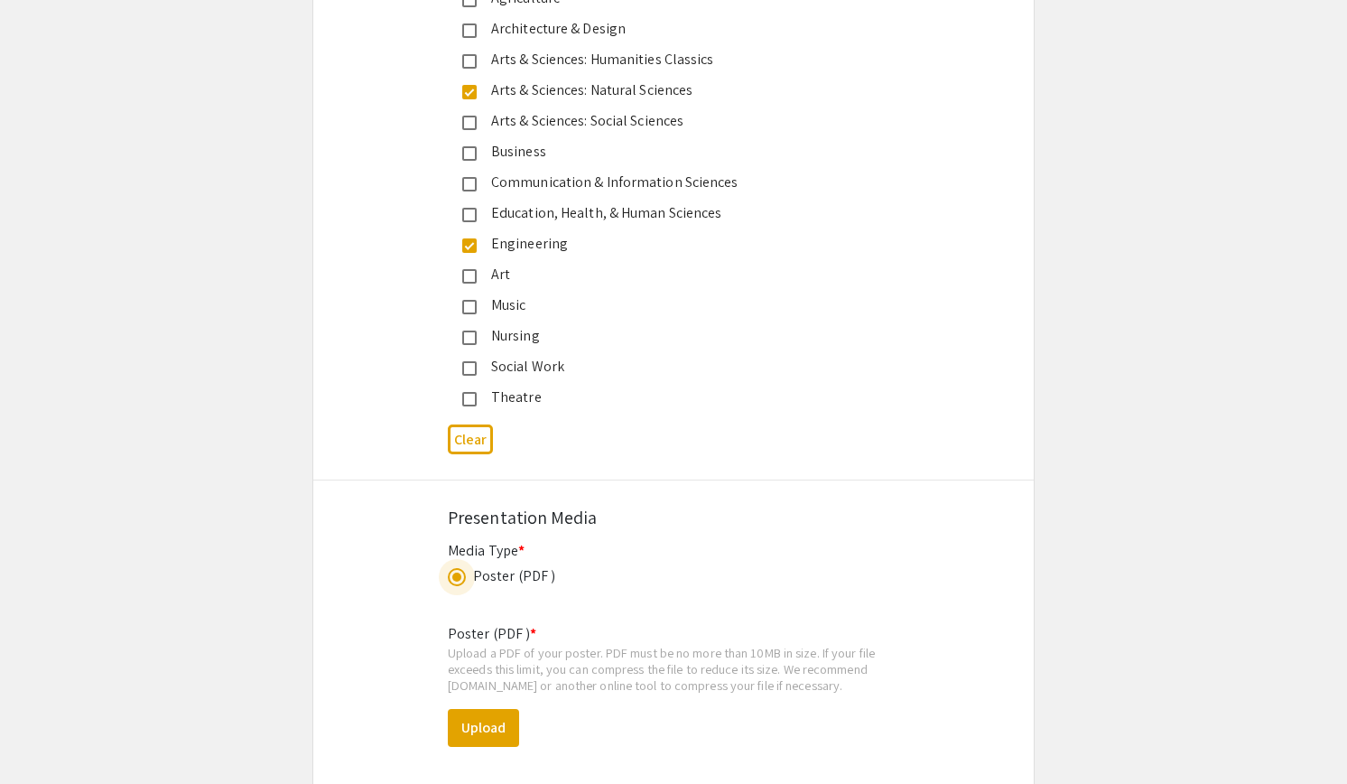
scroll to position [4874, 0]
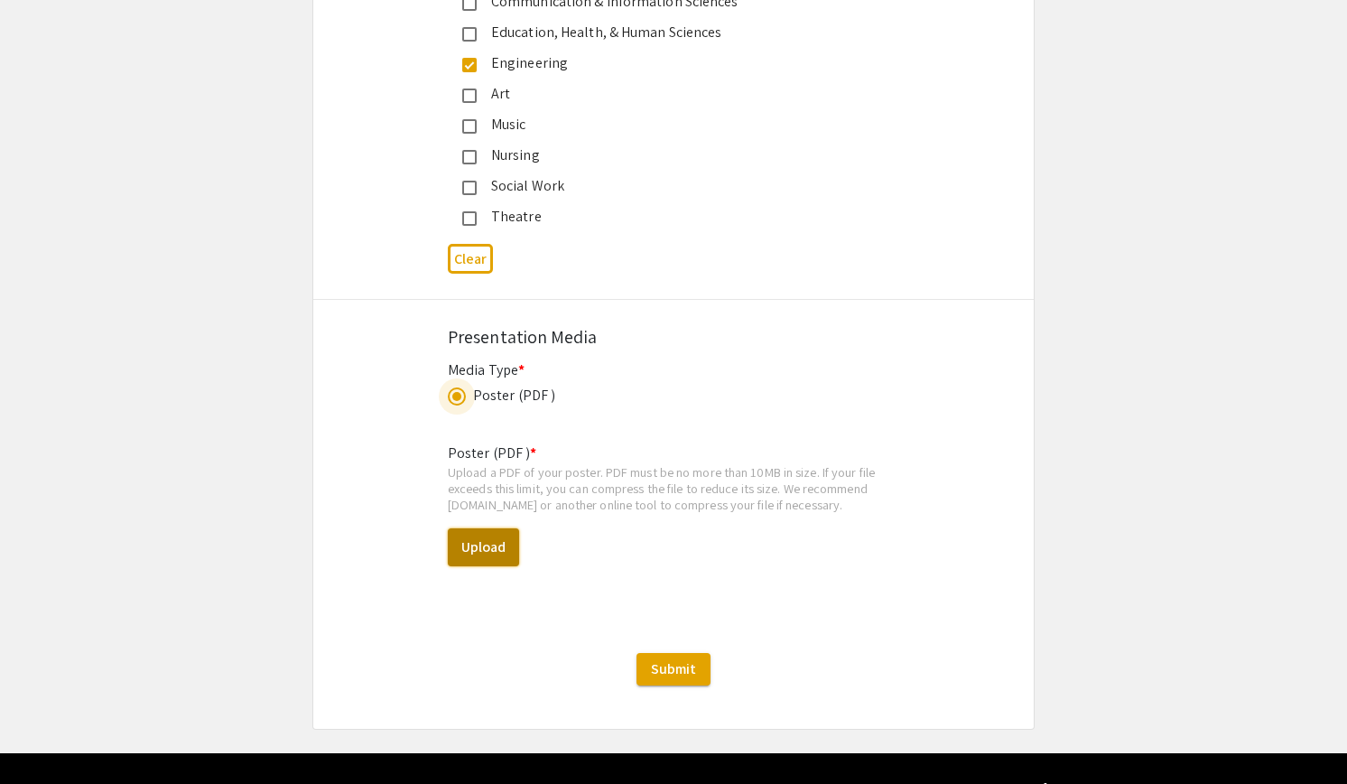
click at [484, 528] on button "Upload" at bounding box center [483, 547] width 71 height 38
click at [498, 528] on button "Upload" at bounding box center [483, 547] width 71 height 38
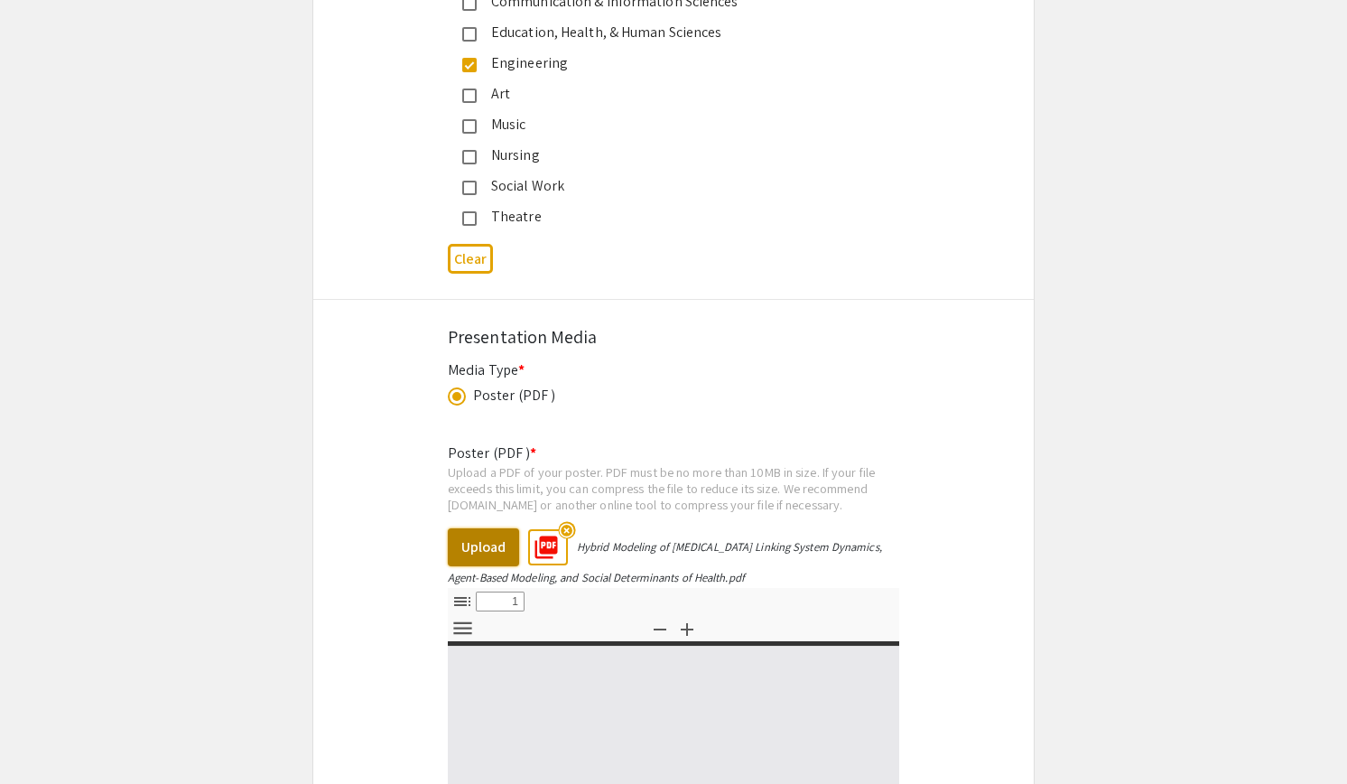
select select "custom"
type input "0"
select select "custom"
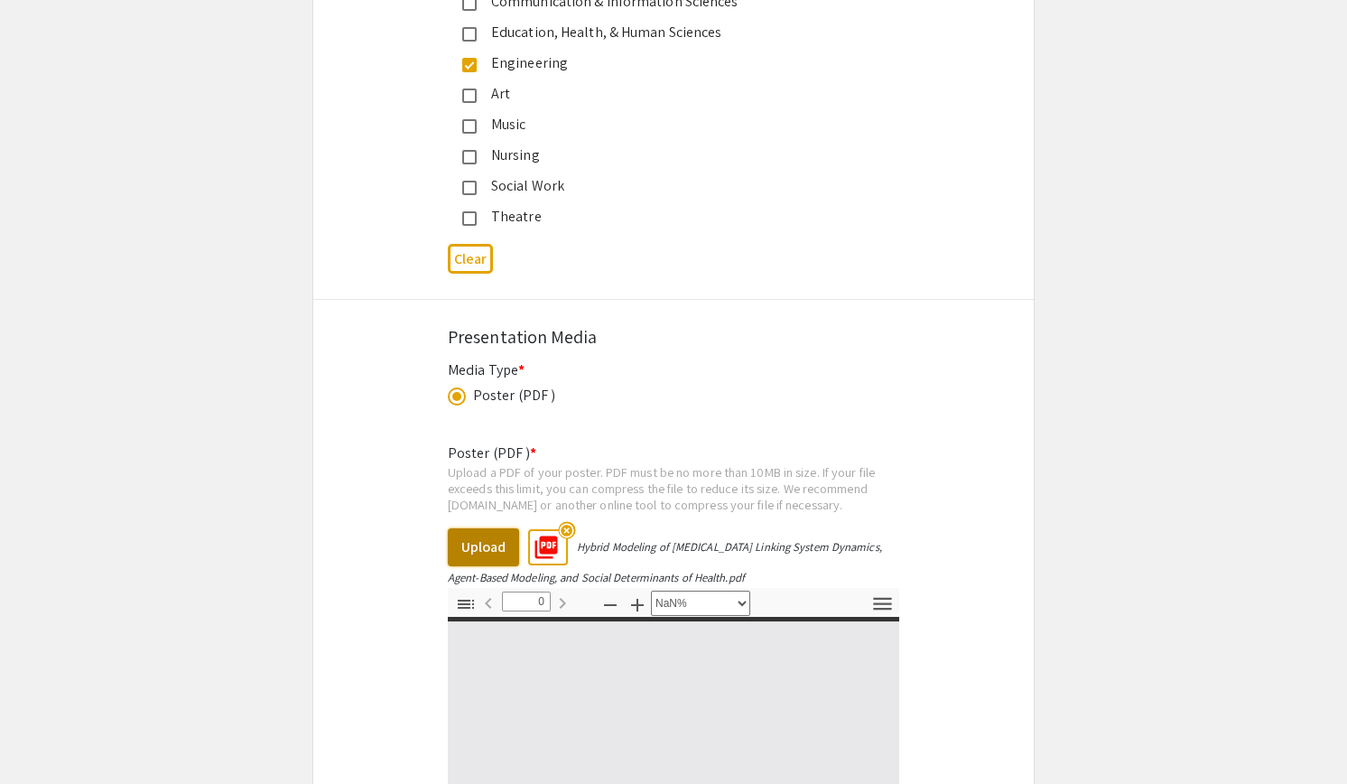
type input "1"
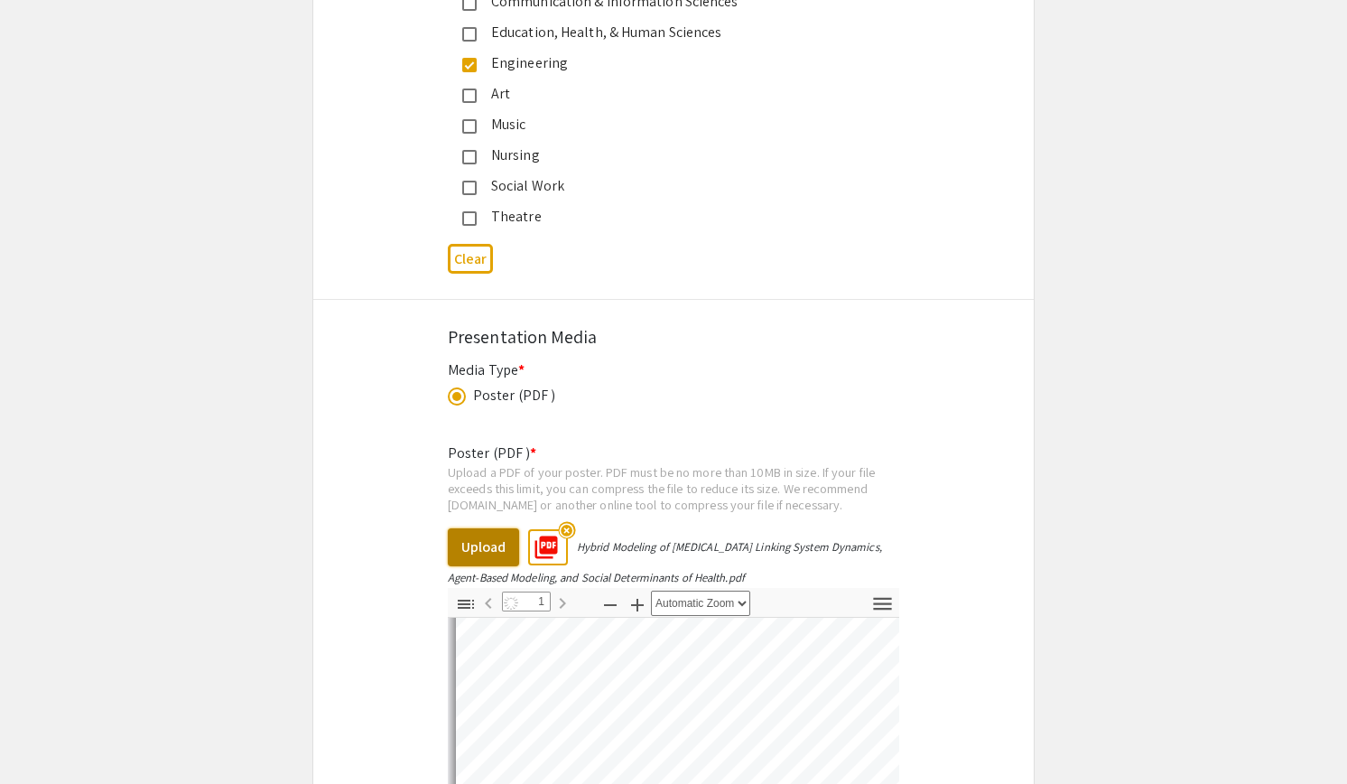
scroll to position [234, 0]
select select "auto"
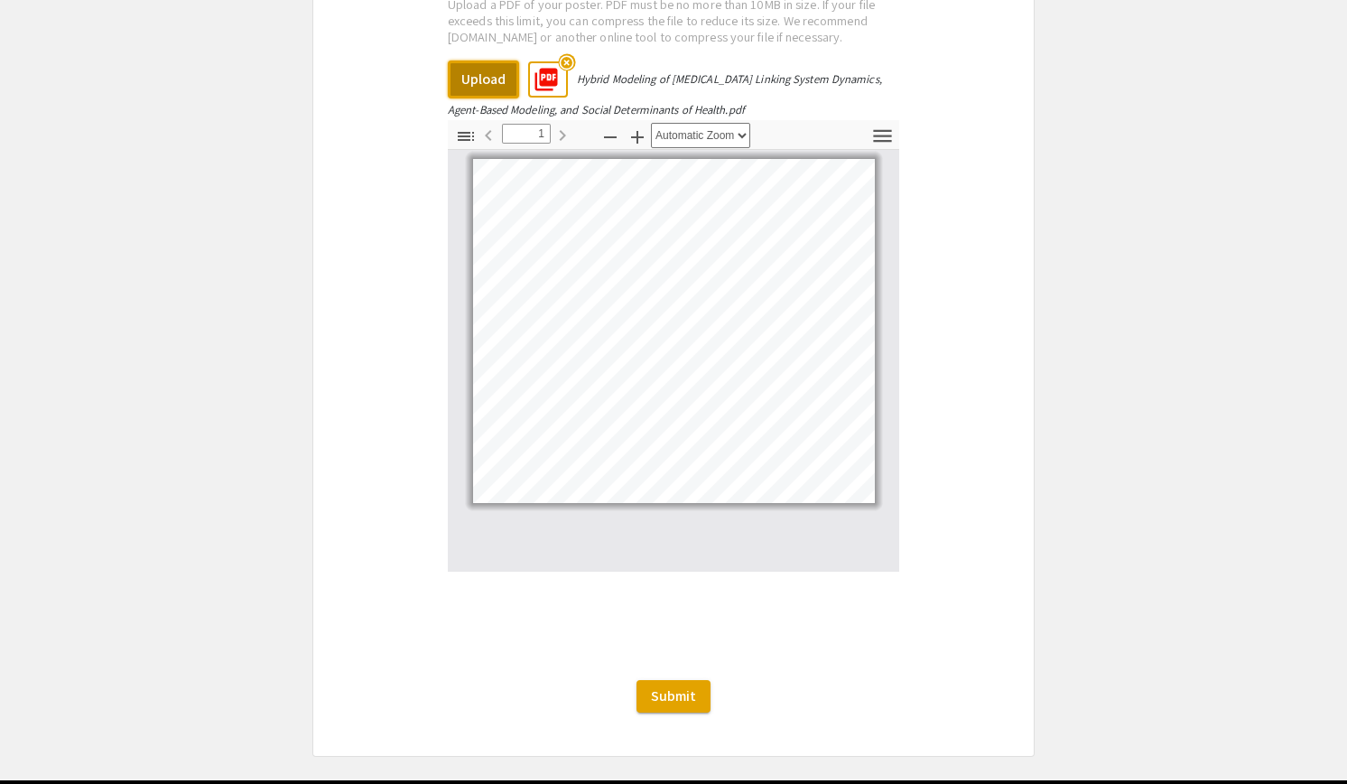
scroll to position [5368, 0]
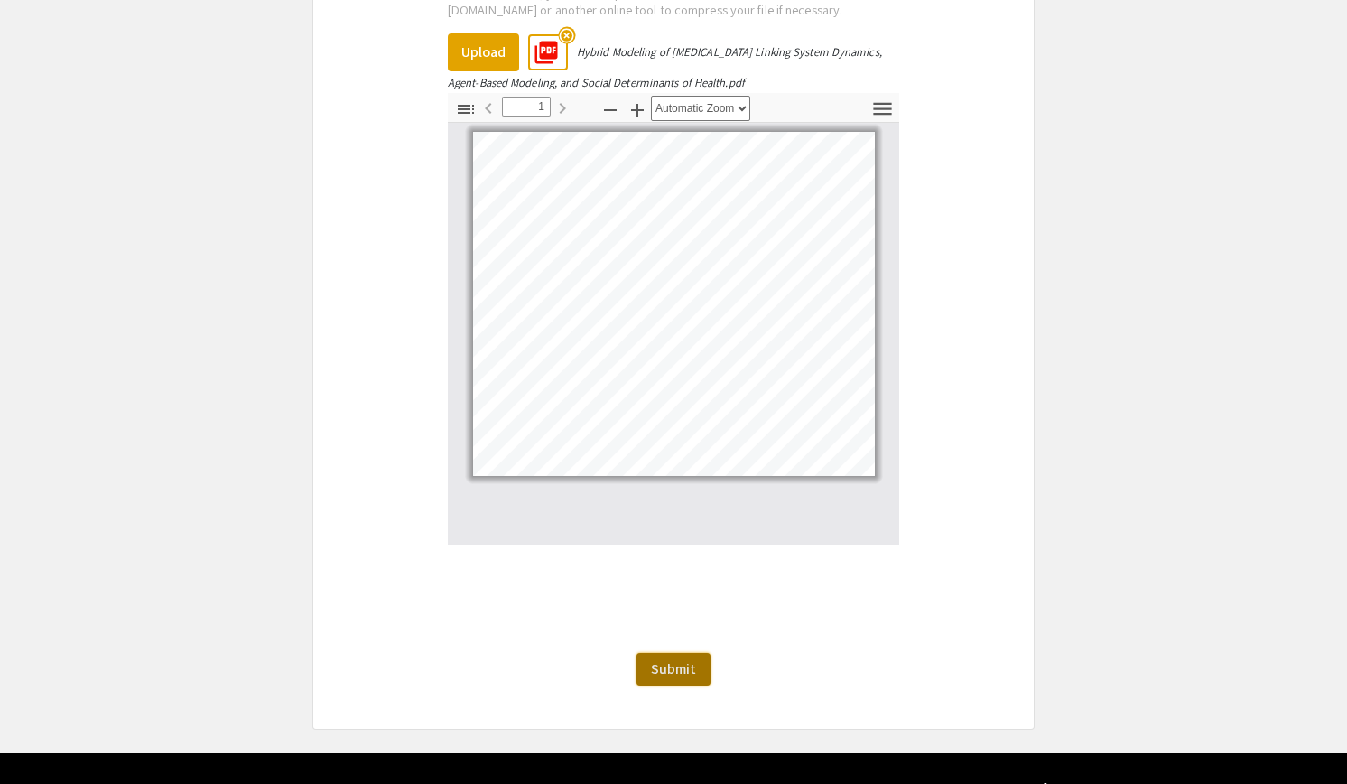
click at [664, 659] on span "Submit" at bounding box center [673, 668] width 45 height 19
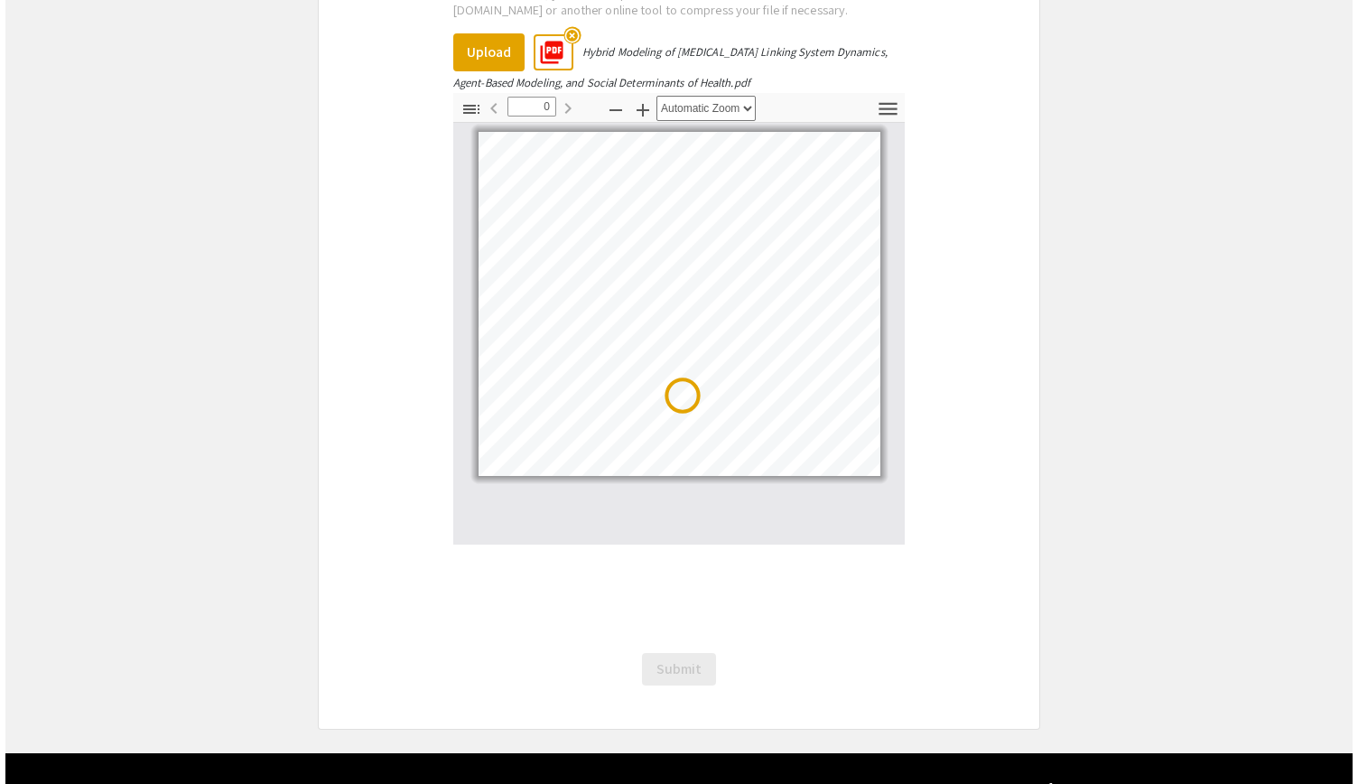
scroll to position [0, 0]
